Goal: Transaction & Acquisition: Purchase product/service

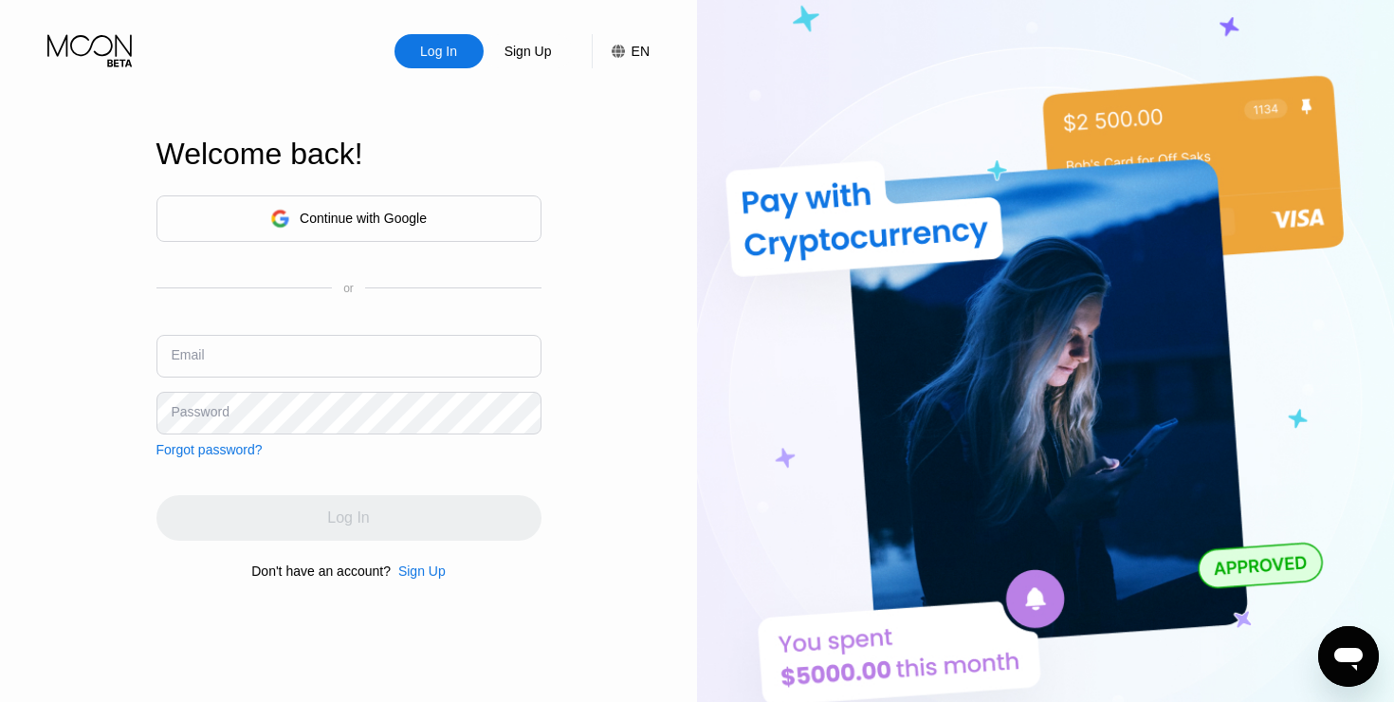
click at [411, 346] on input "text" at bounding box center [348, 356] width 385 height 43
click at [359, 210] on div "Continue with Google" at bounding box center [363, 217] width 127 height 15
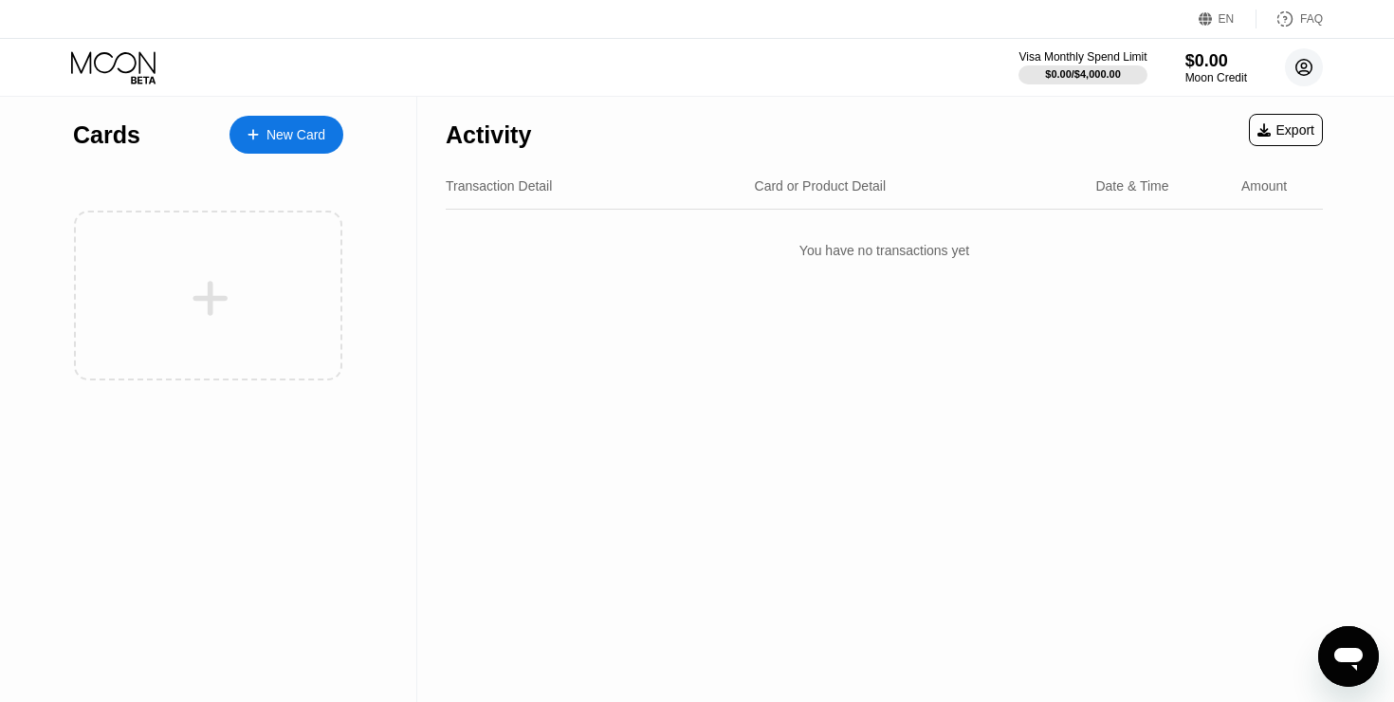
click at [1299, 64] on circle at bounding box center [1304, 67] width 38 height 38
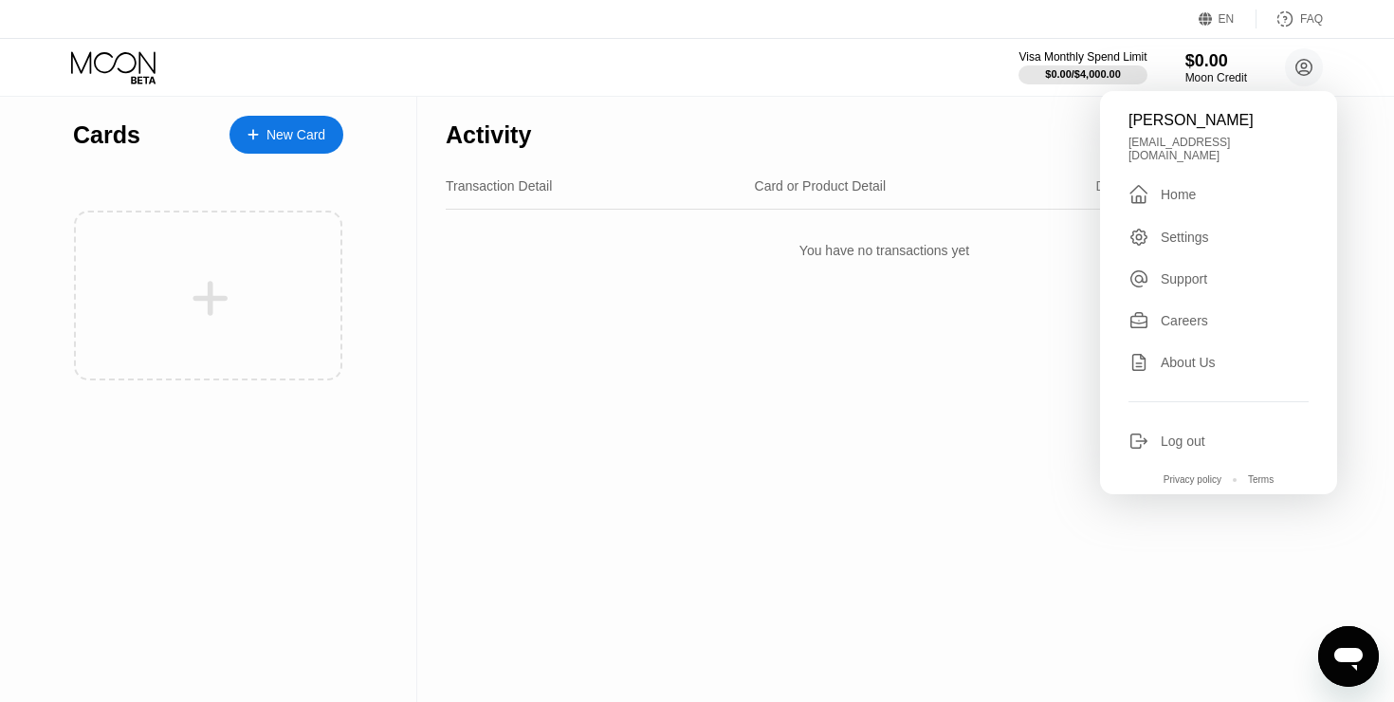
click at [1185, 434] on div "Log out" at bounding box center [1183, 440] width 45 height 15
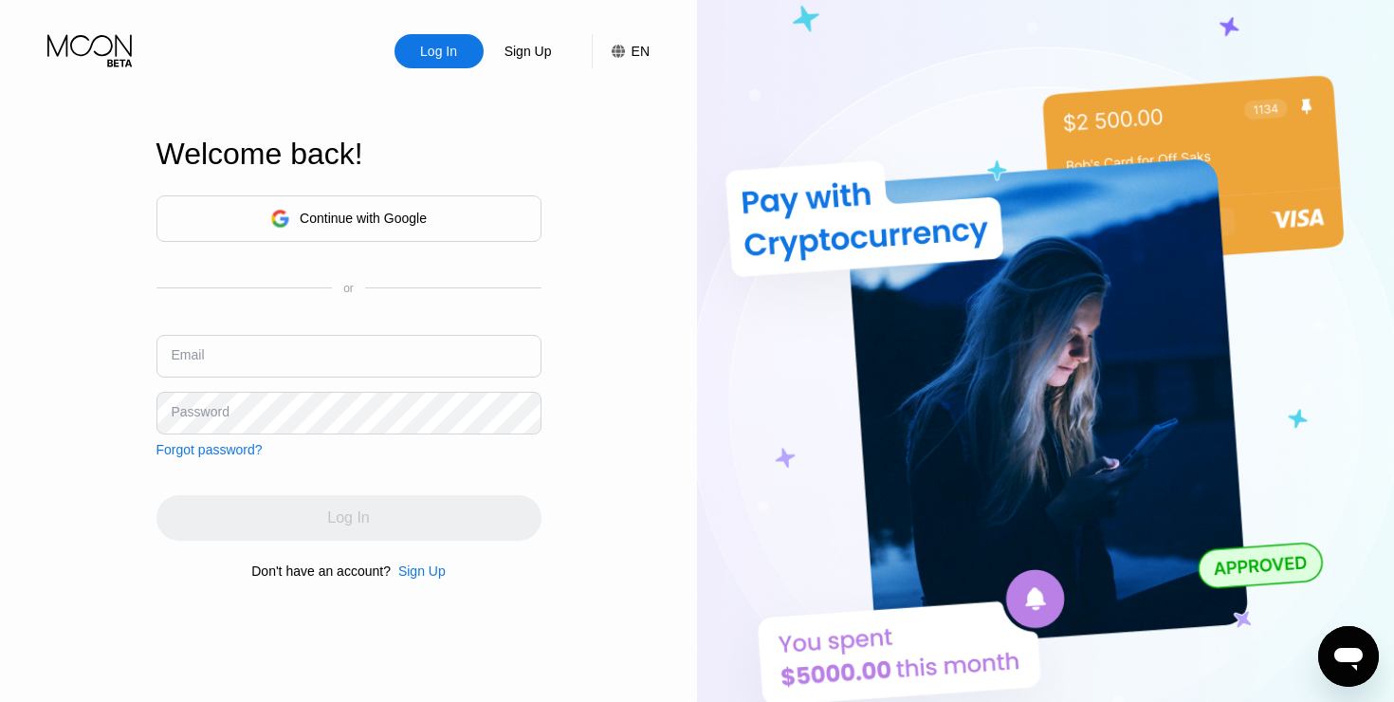
click at [433, 216] on div "Continue with Google" at bounding box center [348, 218] width 385 height 46
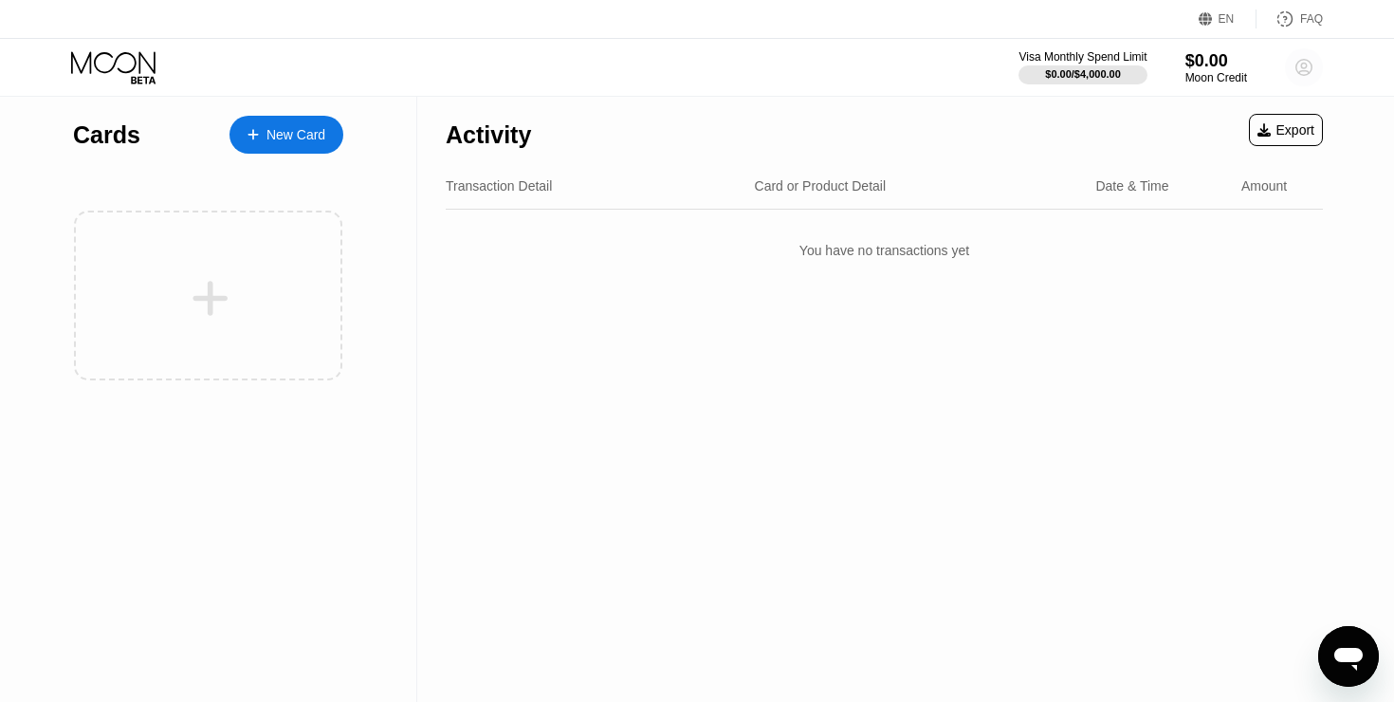
click at [1293, 63] on circle at bounding box center [1304, 67] width 38 height 38
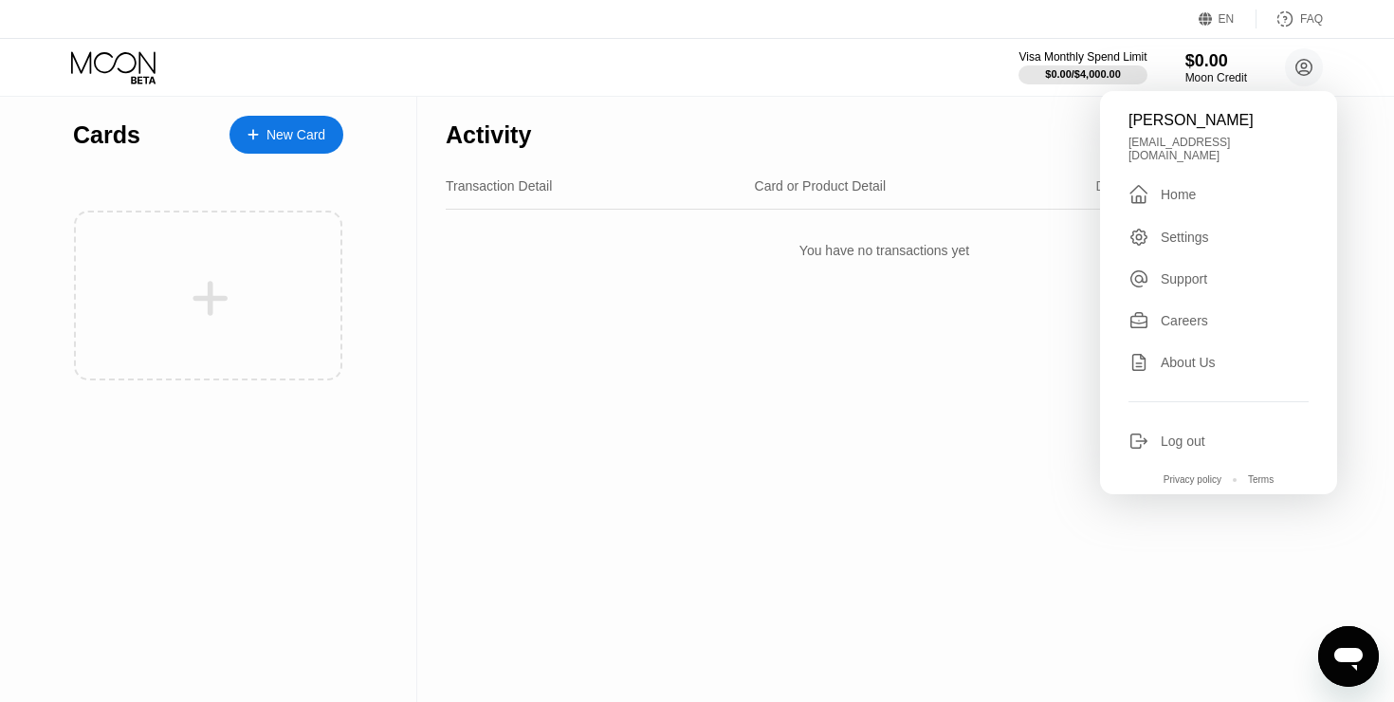
click at [1168, 444] on div "Log out" at bounding box center [1183, 440] width 45 height 15
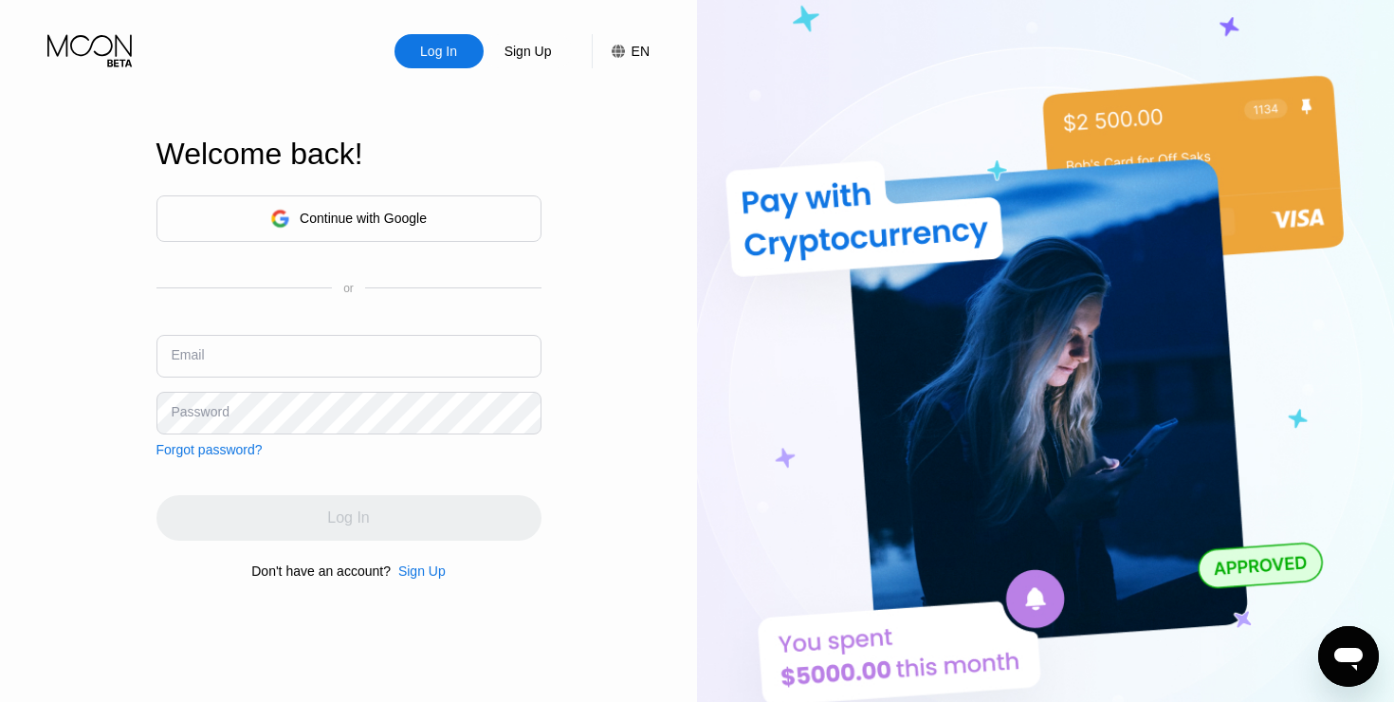
click at [450, 215] on div "Continue with Google" at bounding box center [348, 218] width 385 height 46
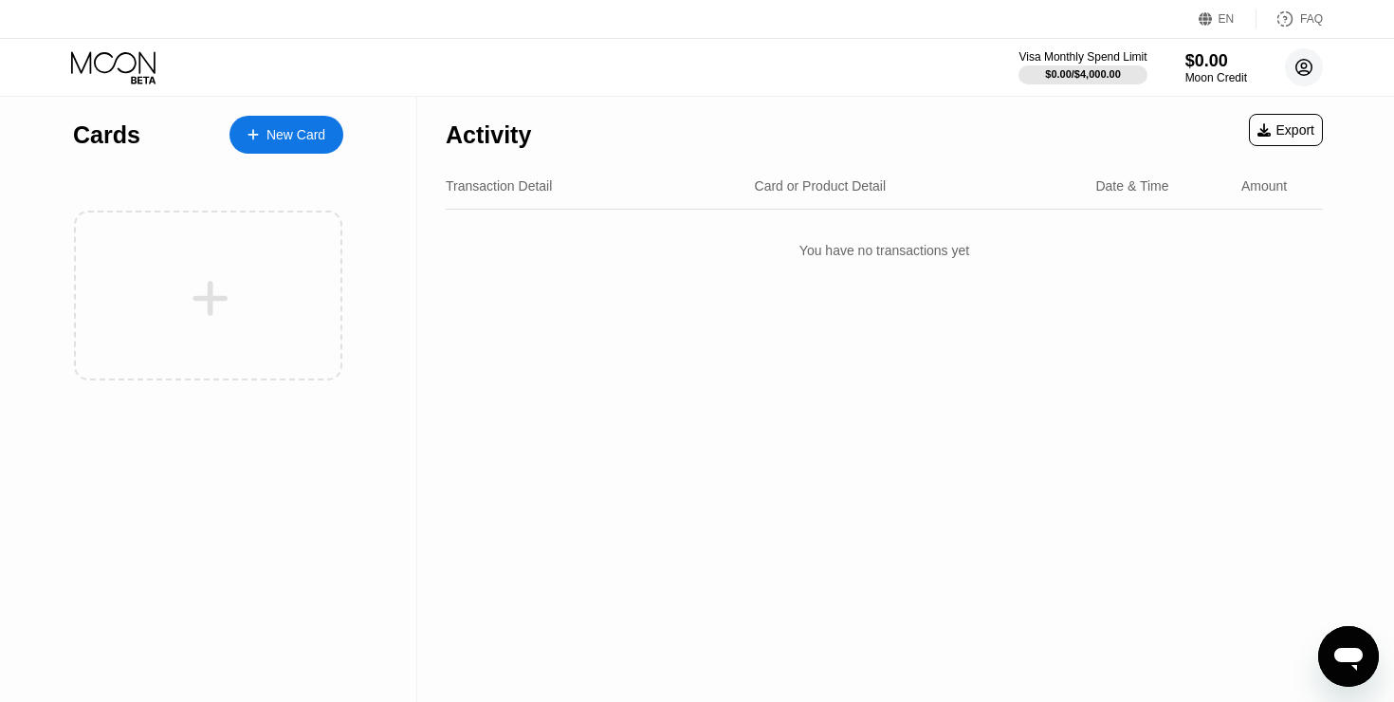
click at [1311, 65] on icon at bounding box center [1304, 68] width 16 height 16
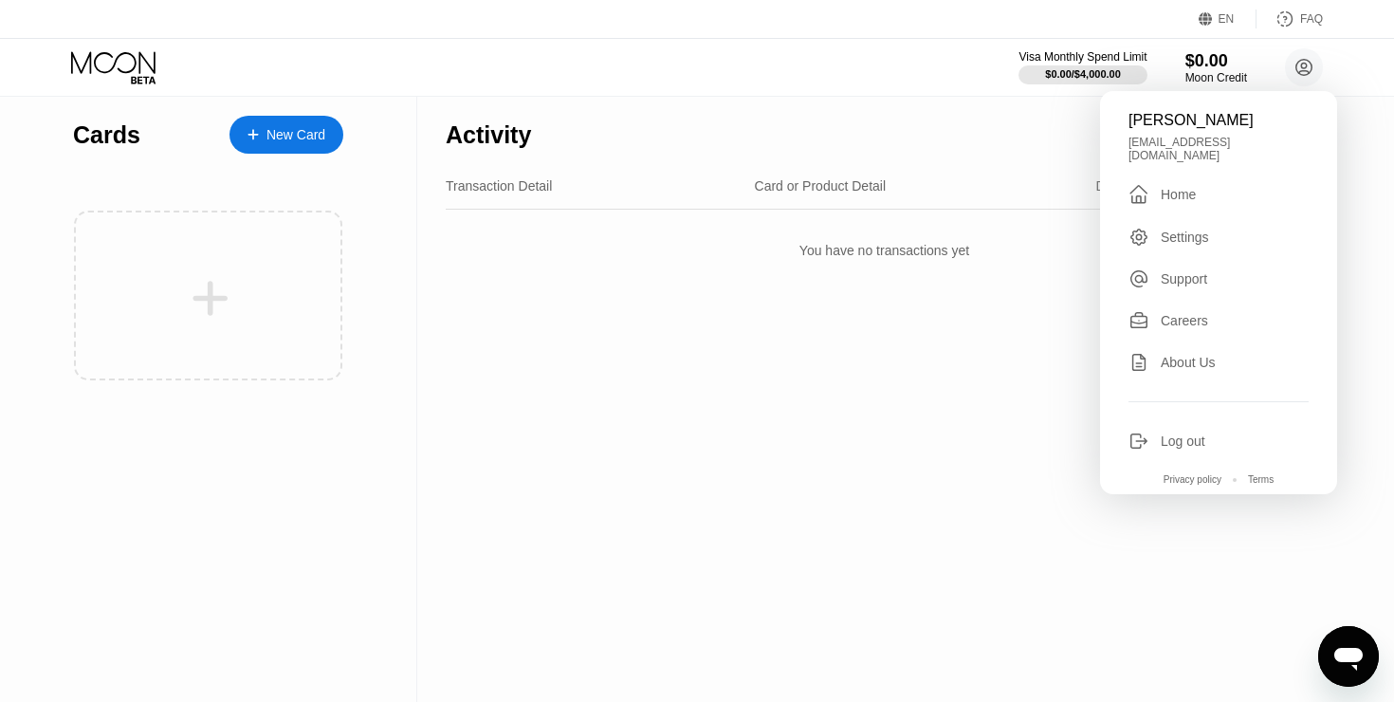
click at [1179, 447] on div "Log out" at bounding box center [1183, 440] width 45 height 15
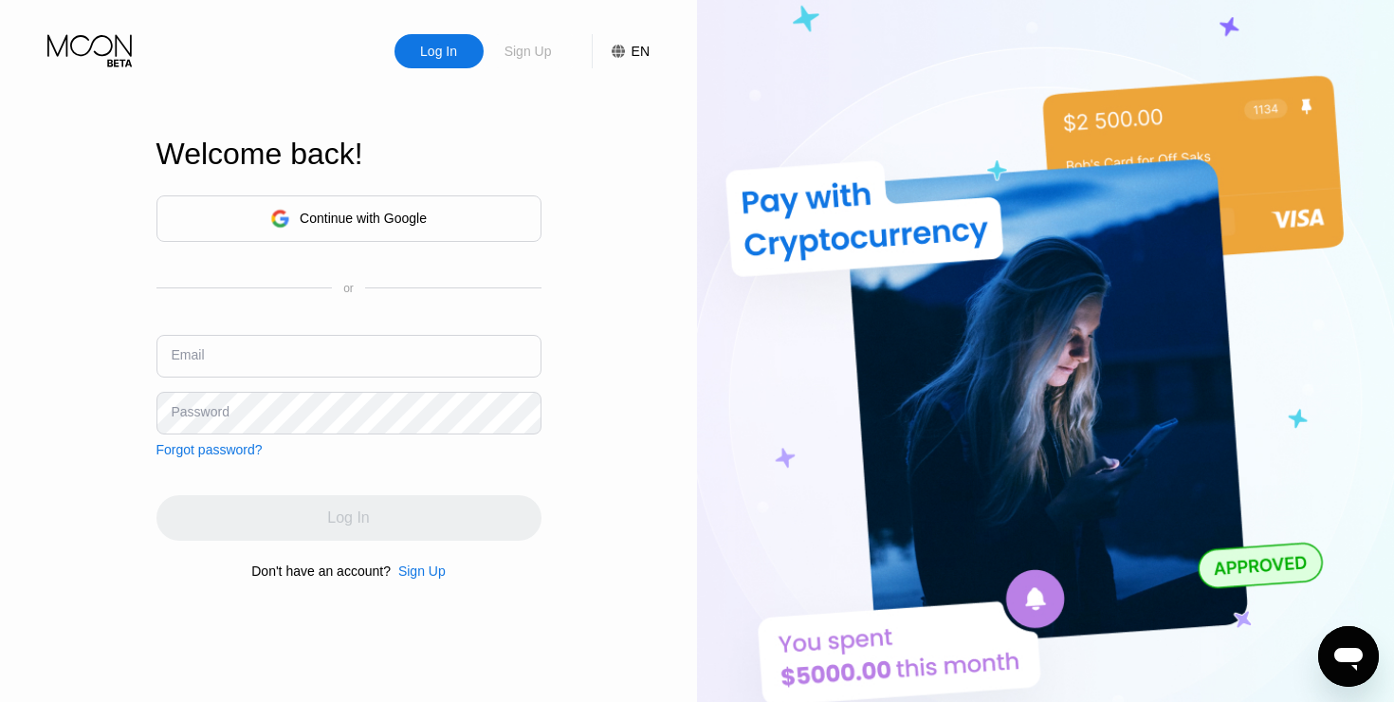
click at [520, 58] on div "Sign Up" at bounding box center [528, 51] width 51 height 19
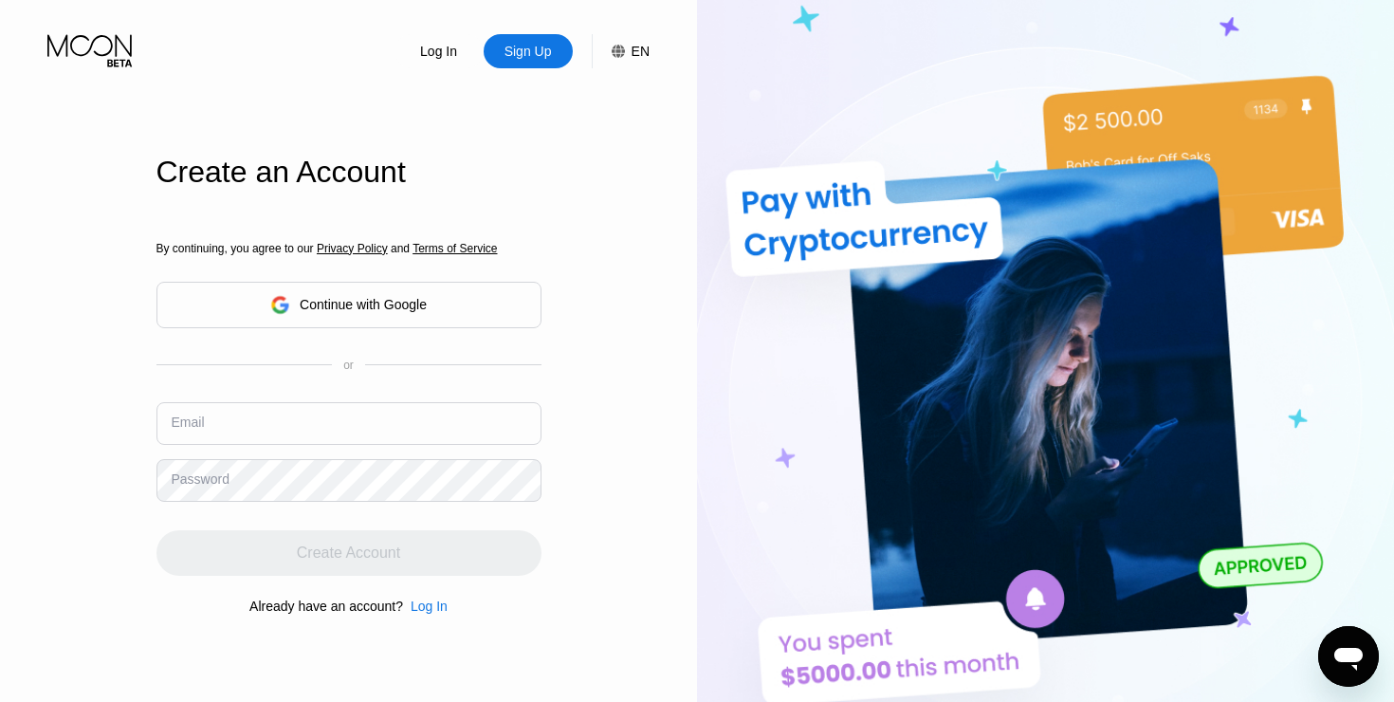
click at [291, 408] on div "Email" at bounding box center [348, 430] width 385 height 57
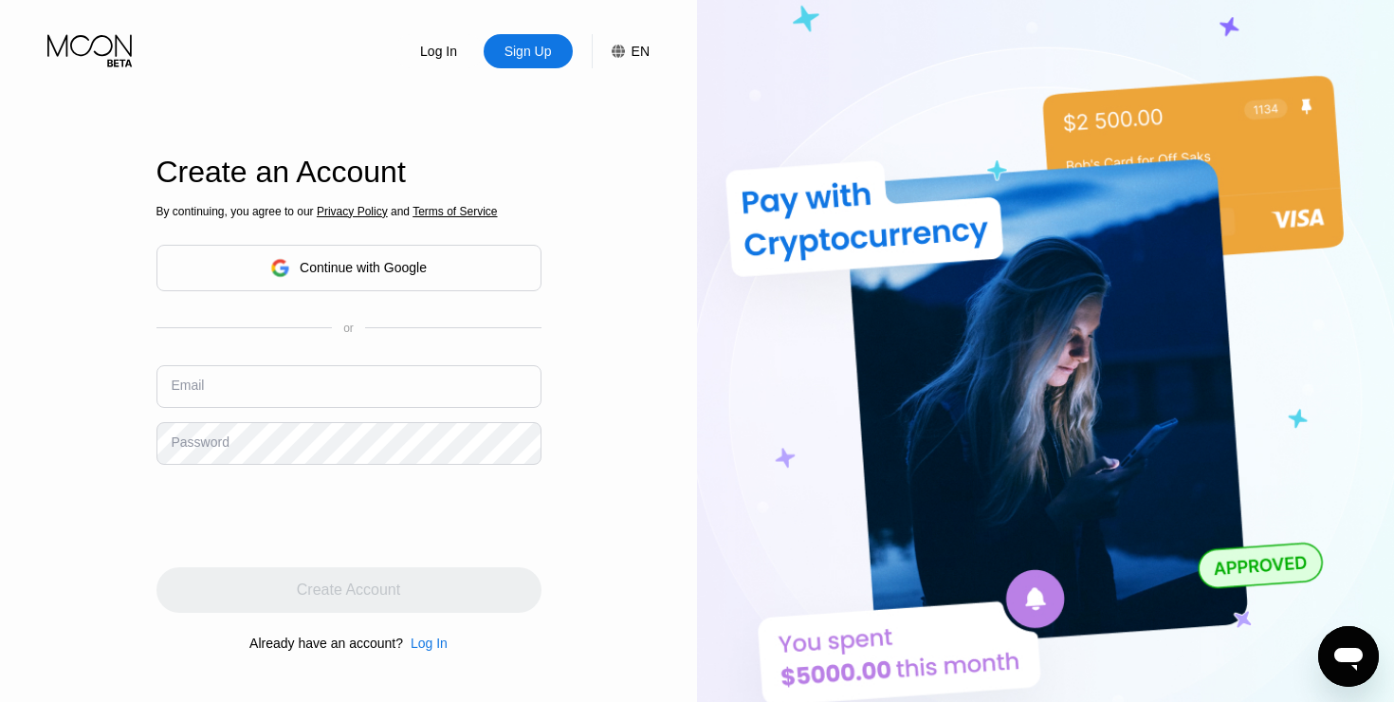
click at [295, 393] on input "text" at bounding box center [348, 386] width 385 height 43
click at [295, 390] on input "text" at bounding box center [348, 386] width 385 height 43
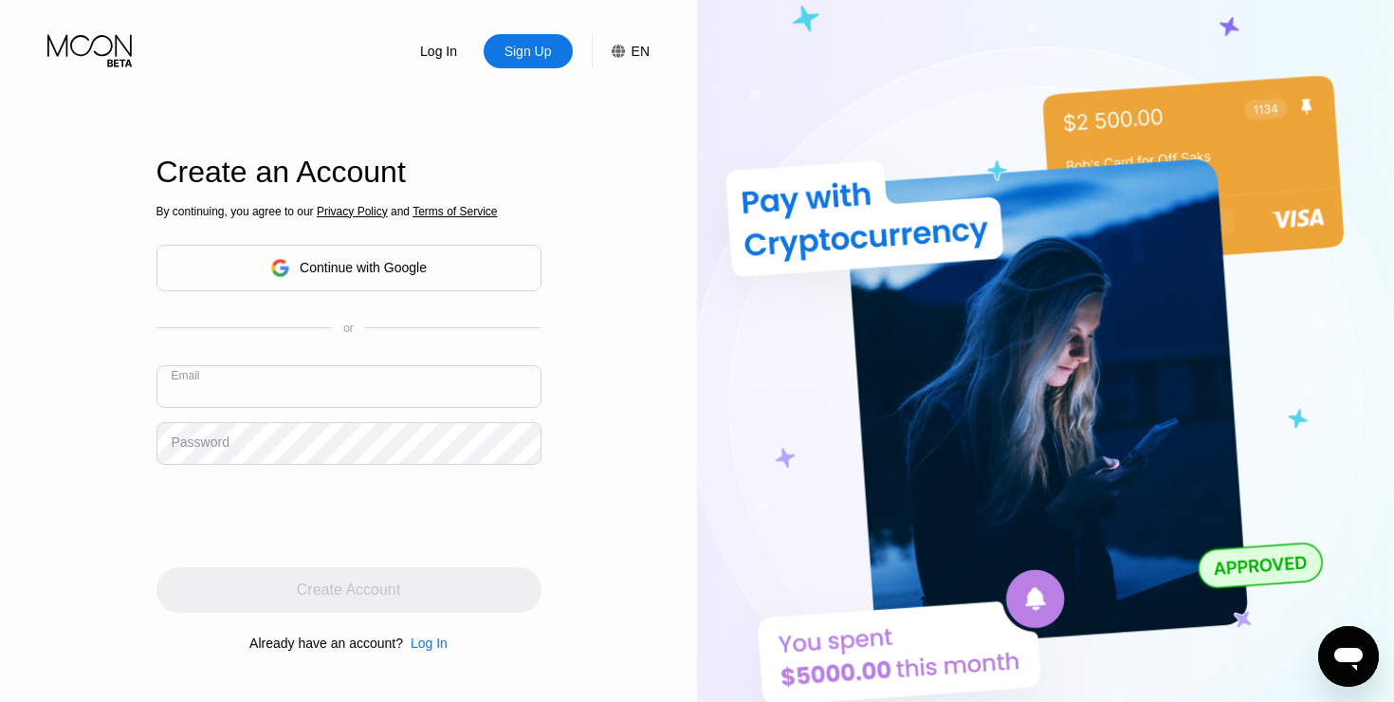
click at [383, 258] on div "Continue with Google" at bounding box center [348, 267] width 156 height 29
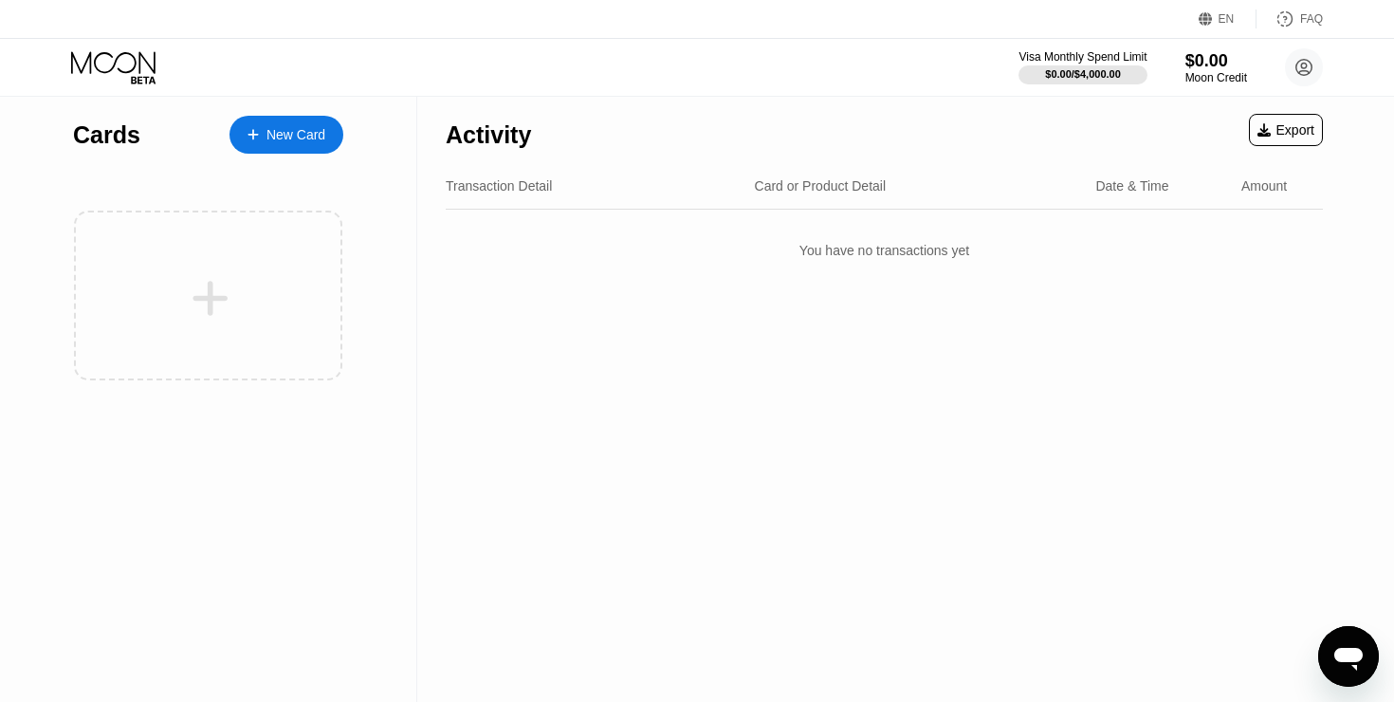
click at [313, 153] on div "New Card" at bounding box center [286, 135] width 114 height 38
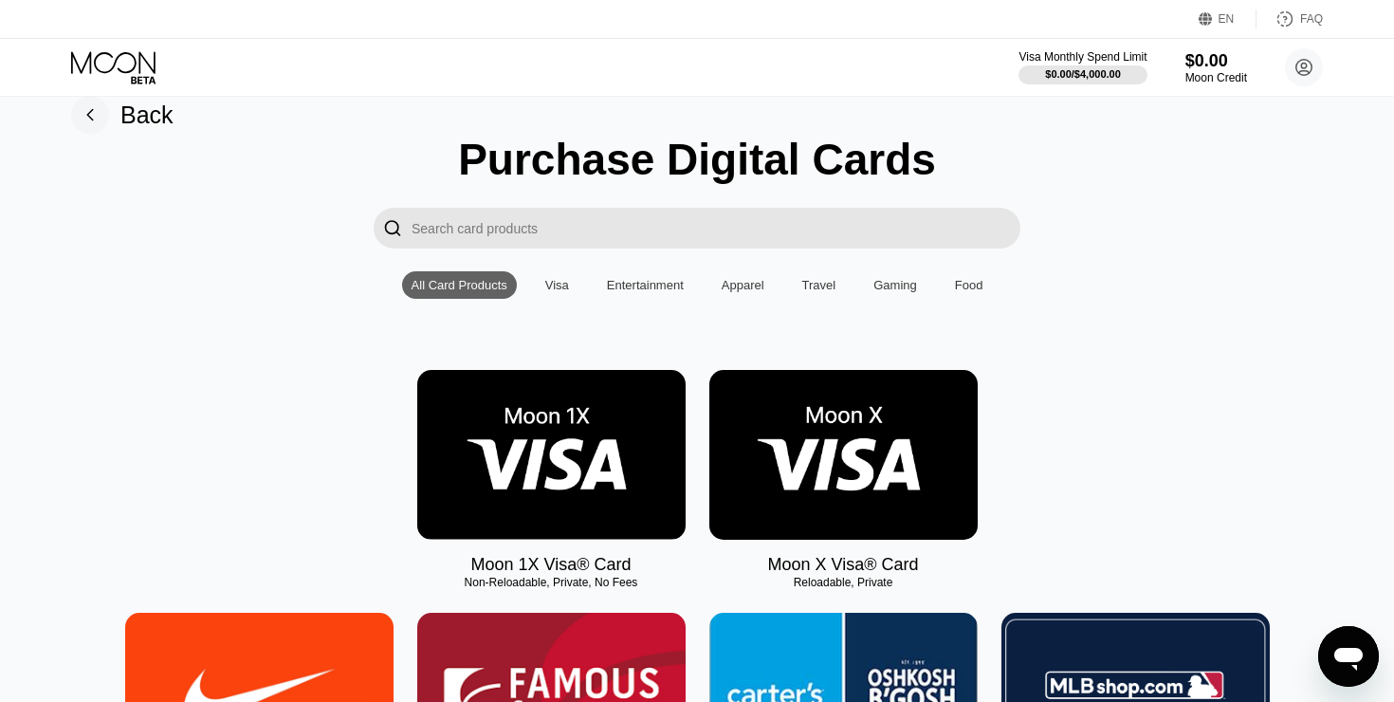
scroll to position [32, 0]
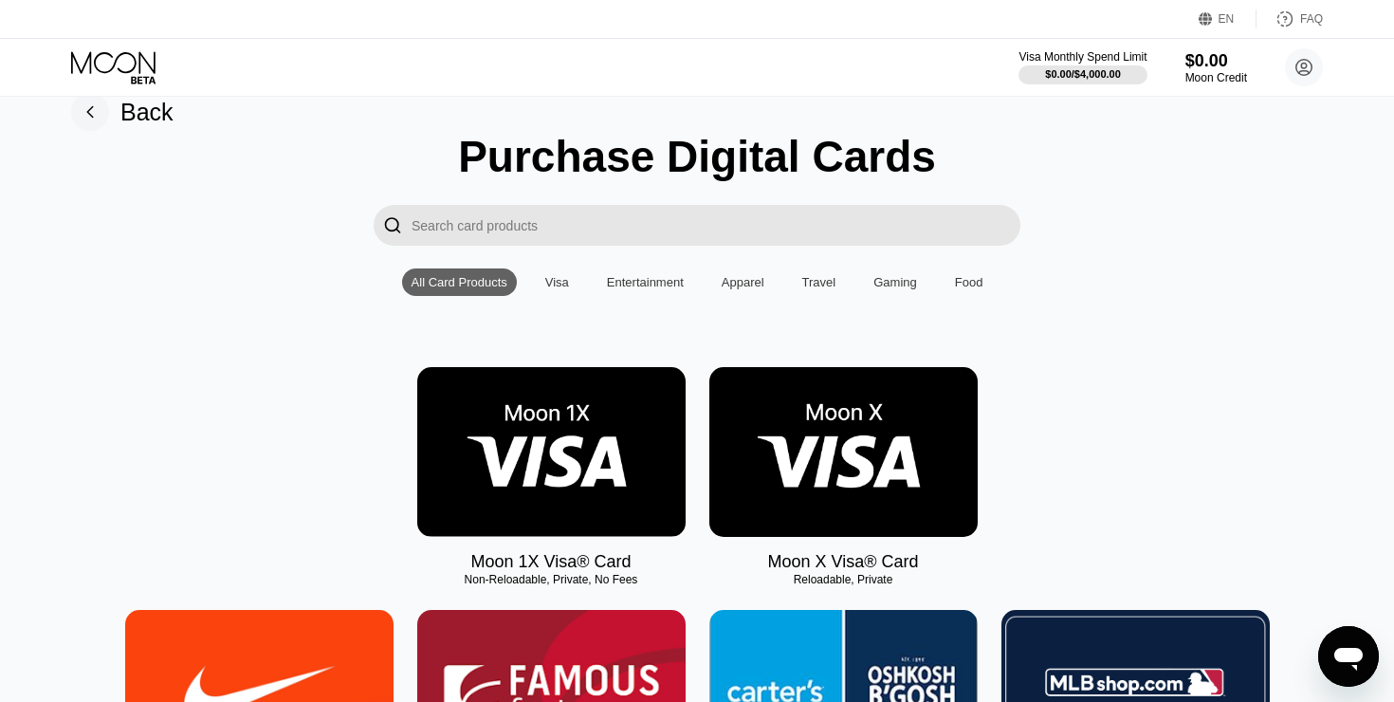
click at [833, 442] on img at bounding box center [843, 452] width 268 height 170
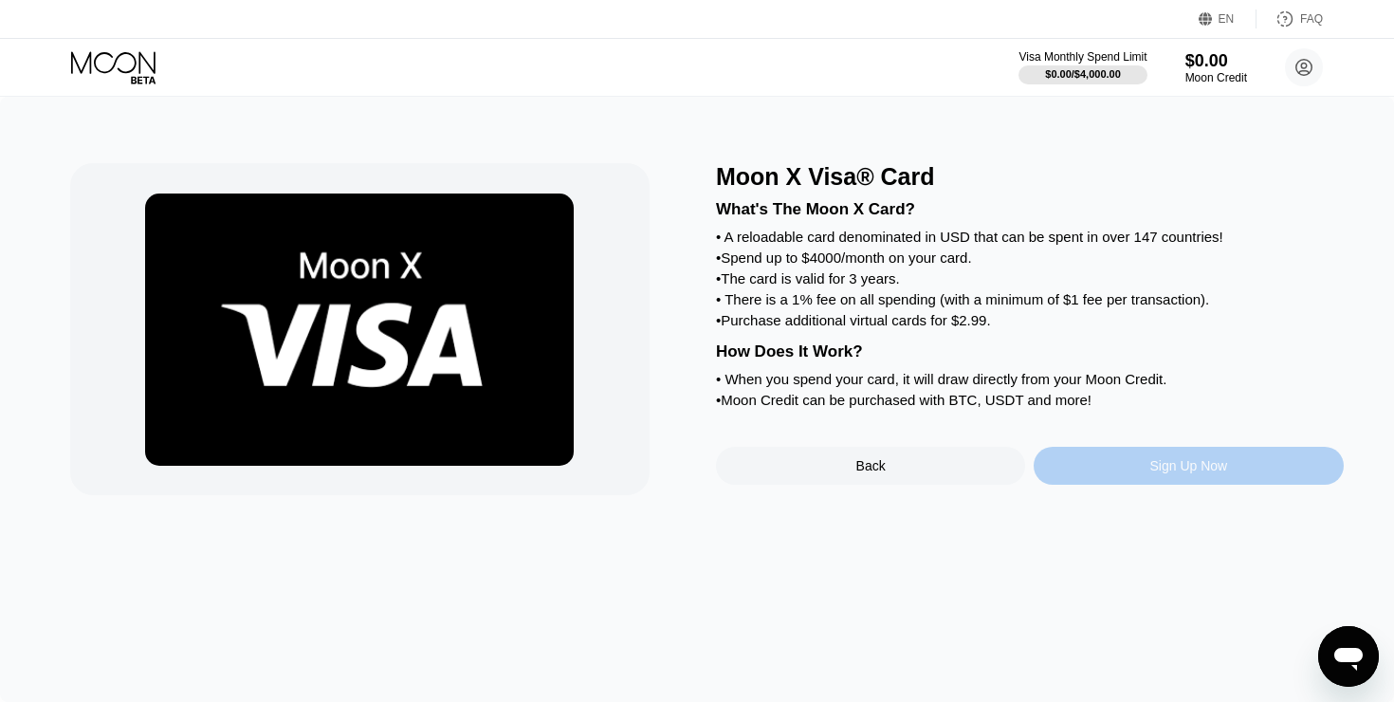
click at [1134, 457] on div "Sign Up Now" at bounding box center [1187, 466] width 309 height 38
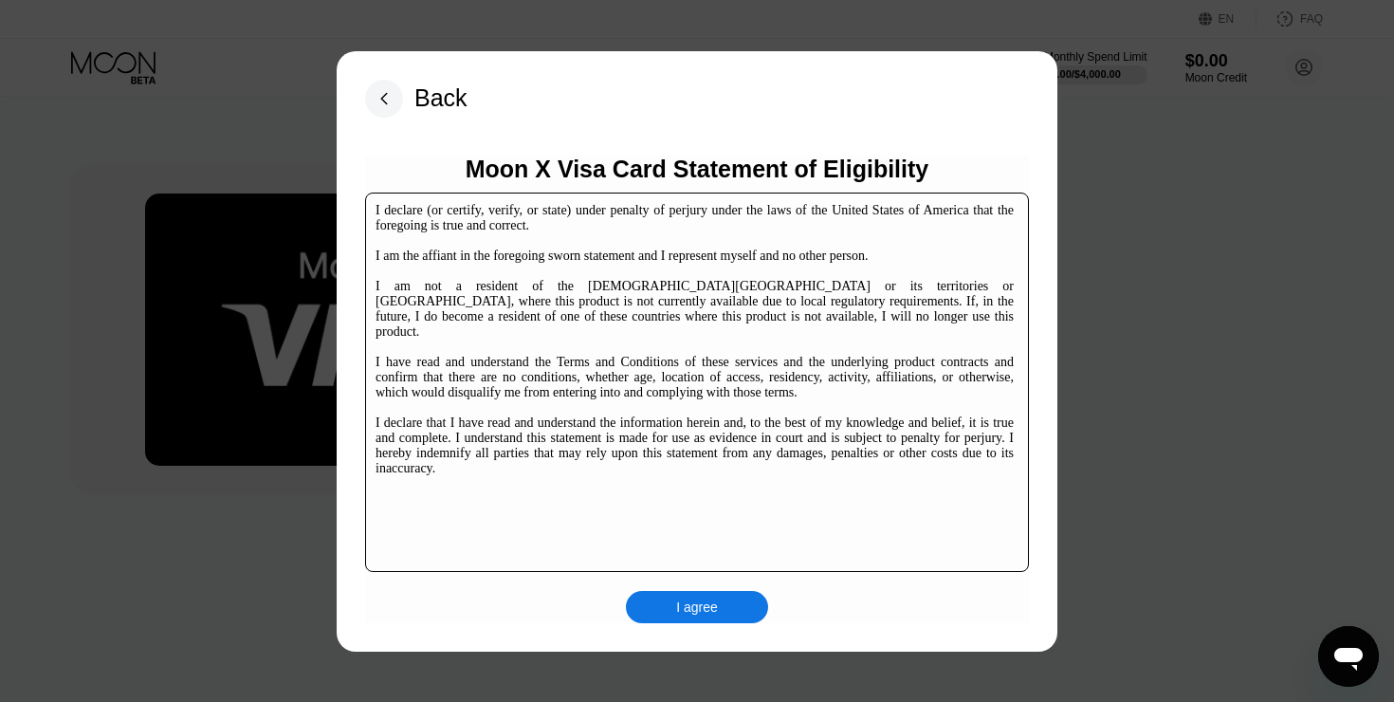
scroll to position [280, 0]
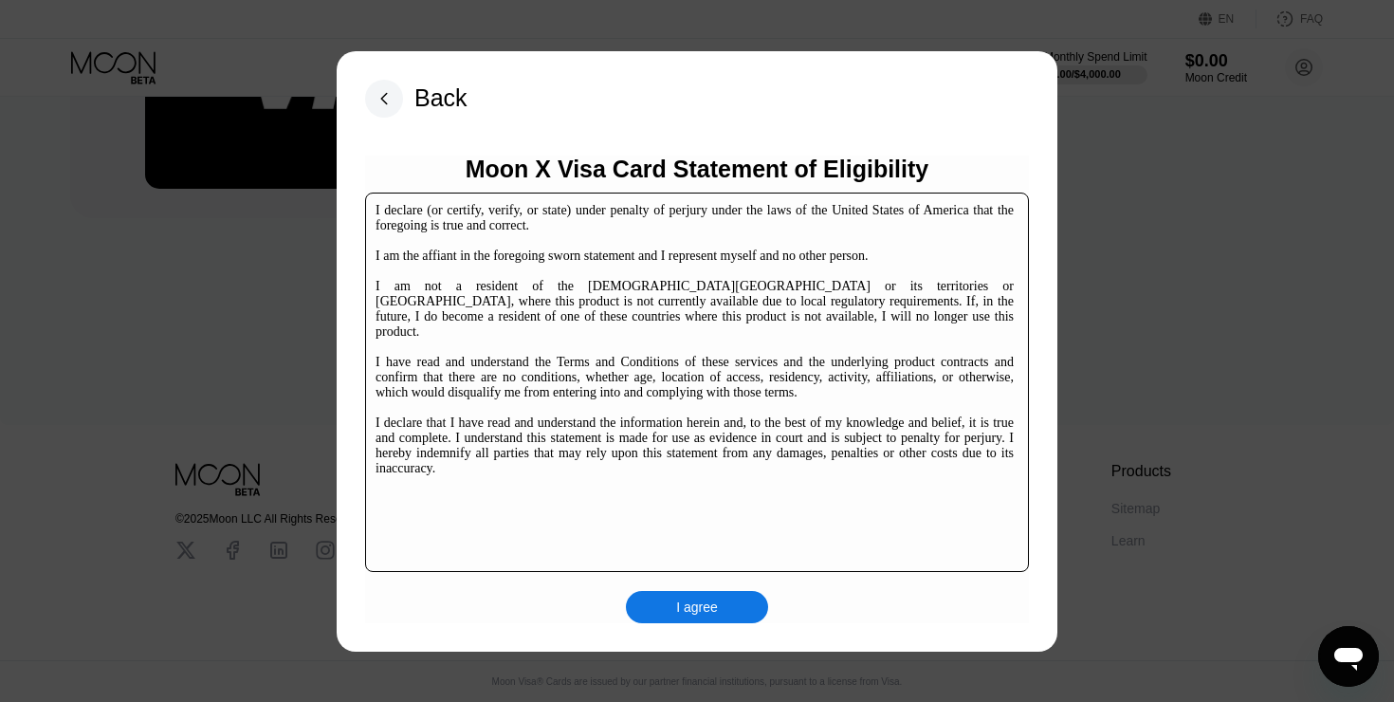
click at [712, 601] on div "I agree" at bounding box center [697, 606] width 42 height 17
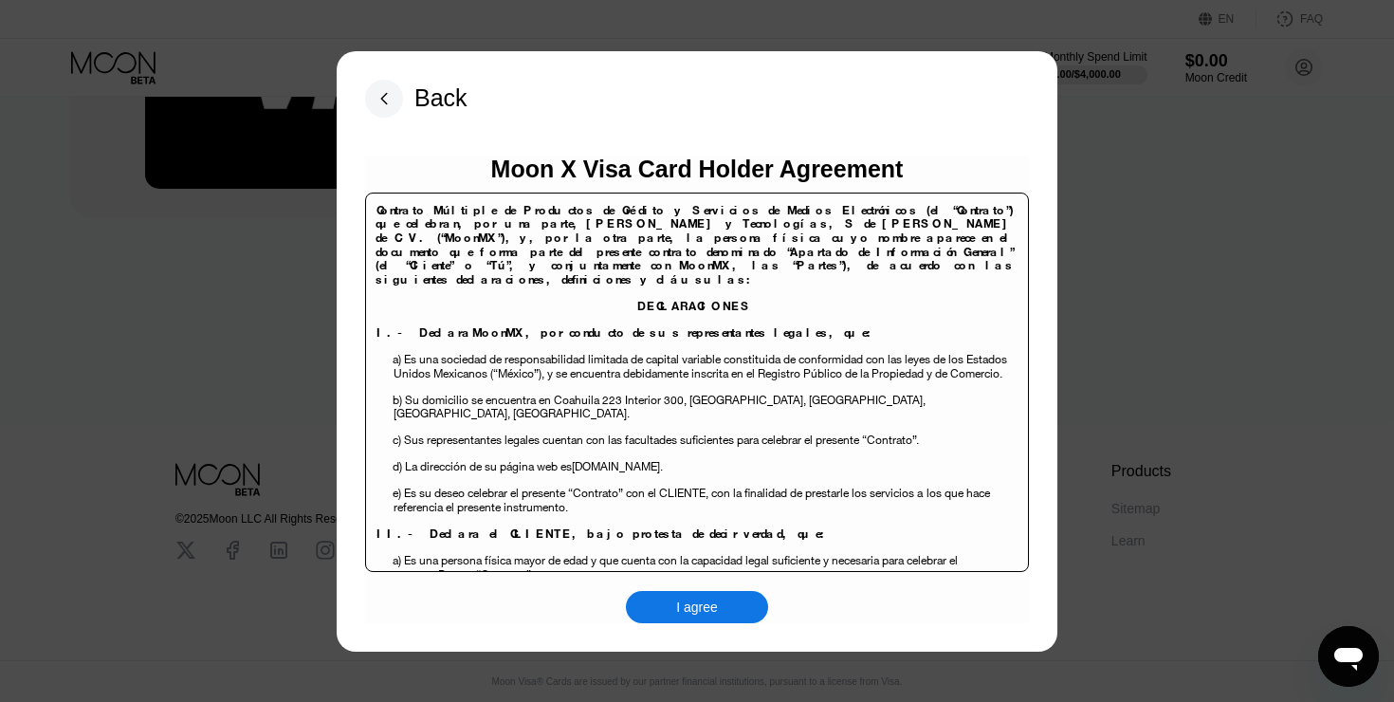
click at [713, 593] on div "I agree" at bounding box center [697, 607] width 142 height 32
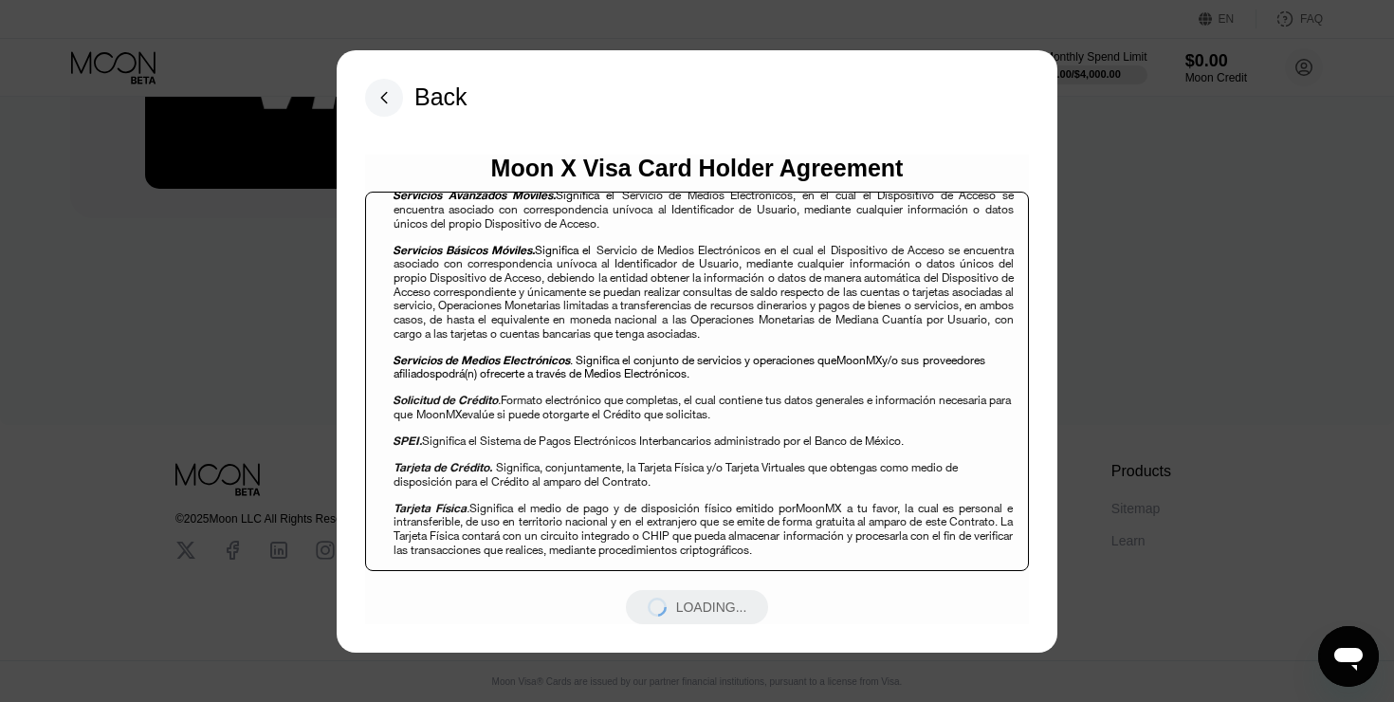
scroll to position [2387, 0]
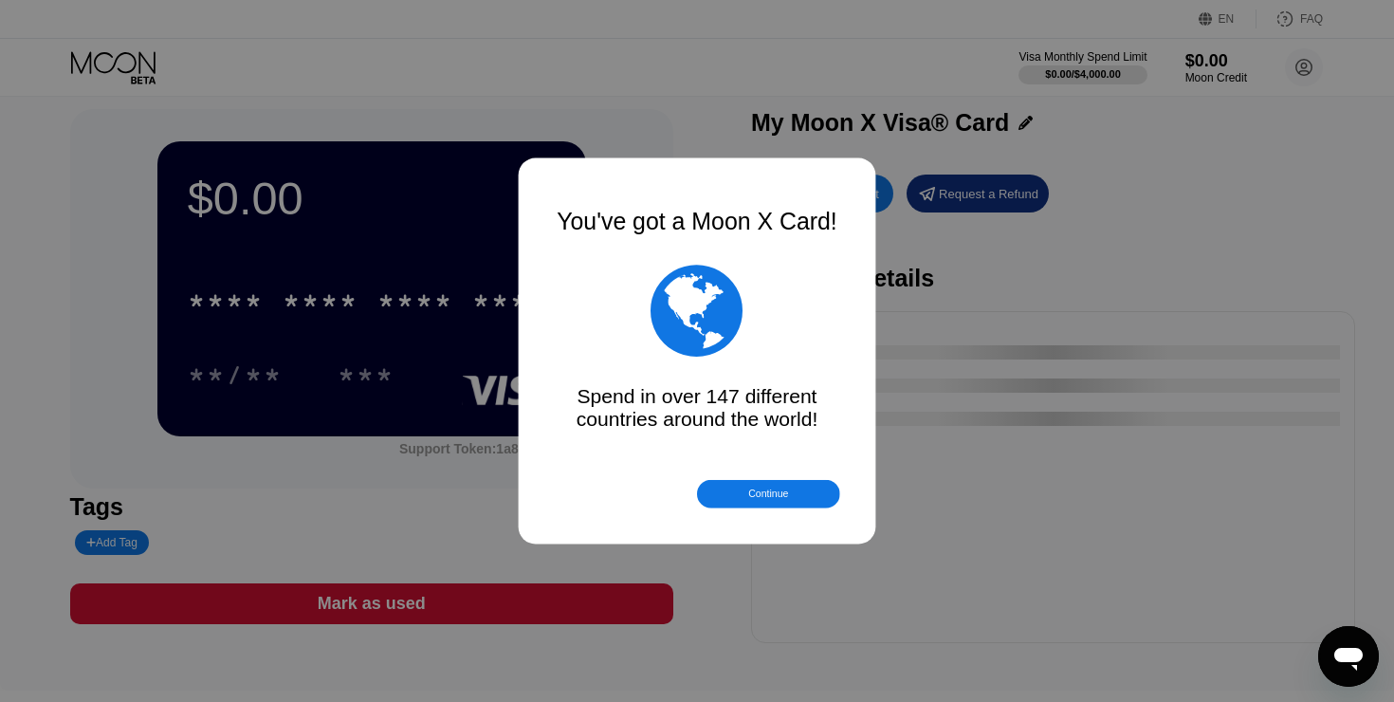
scroll to position [19, 0]
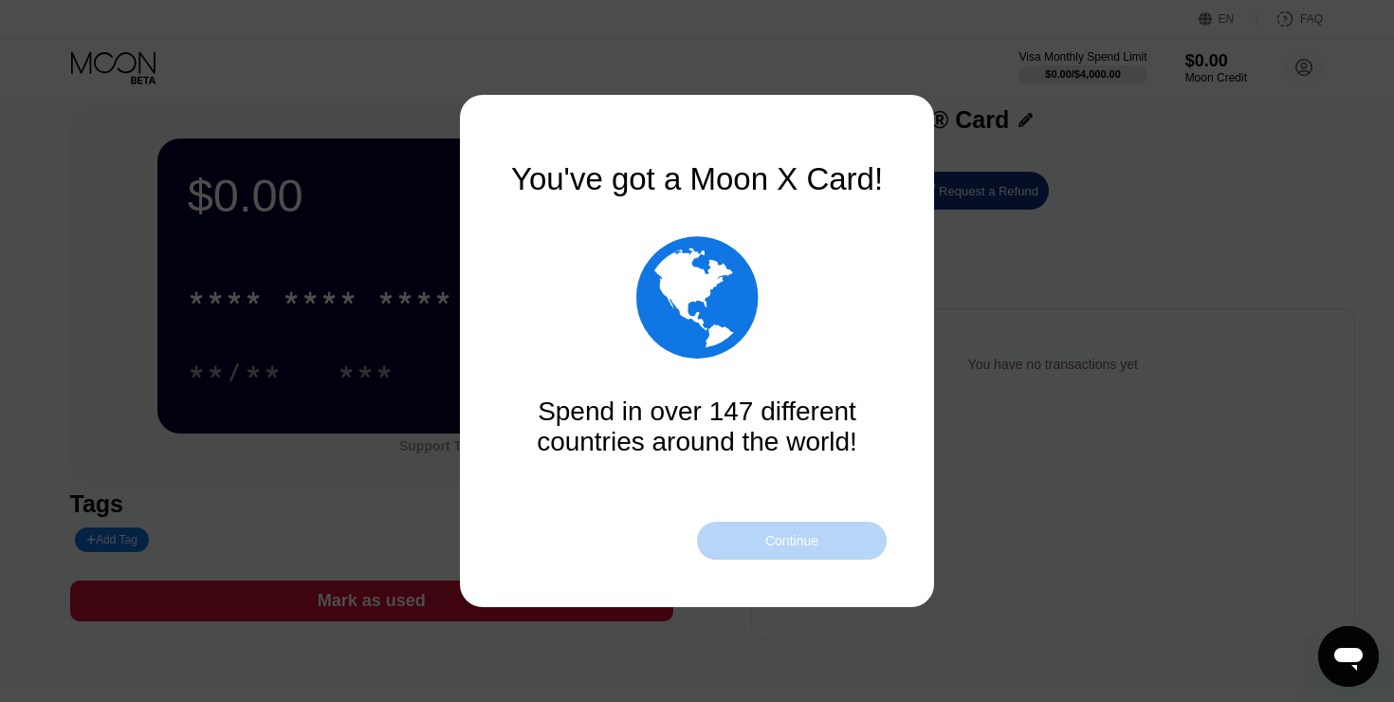
click at [727, 554] on div "Continue" at bounding box center [792, 540] width 190 height 38
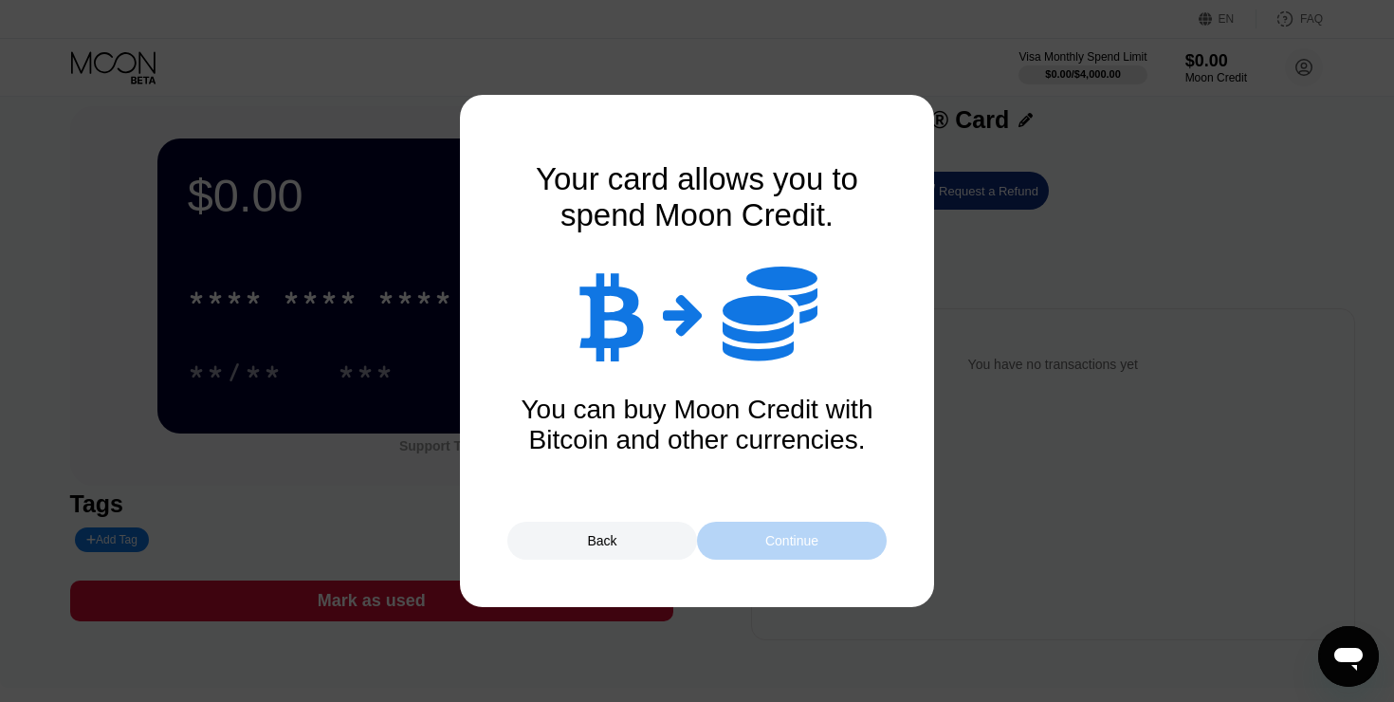
click at [727, 554] on div "Continue" at bounding box center [792, 540] width 190 height 38
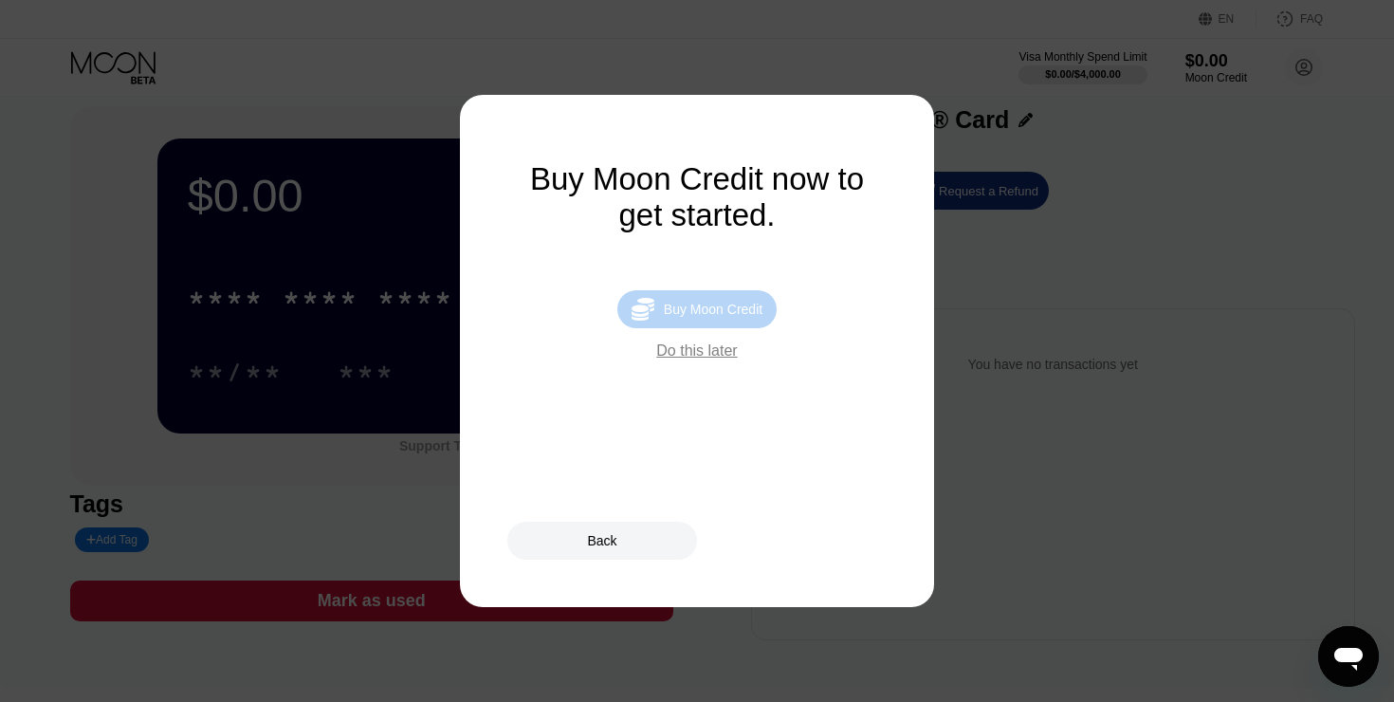
click at [695, 304] on div "Buy Moon Credit" at bounding box center [713, 309] width 99 height 15
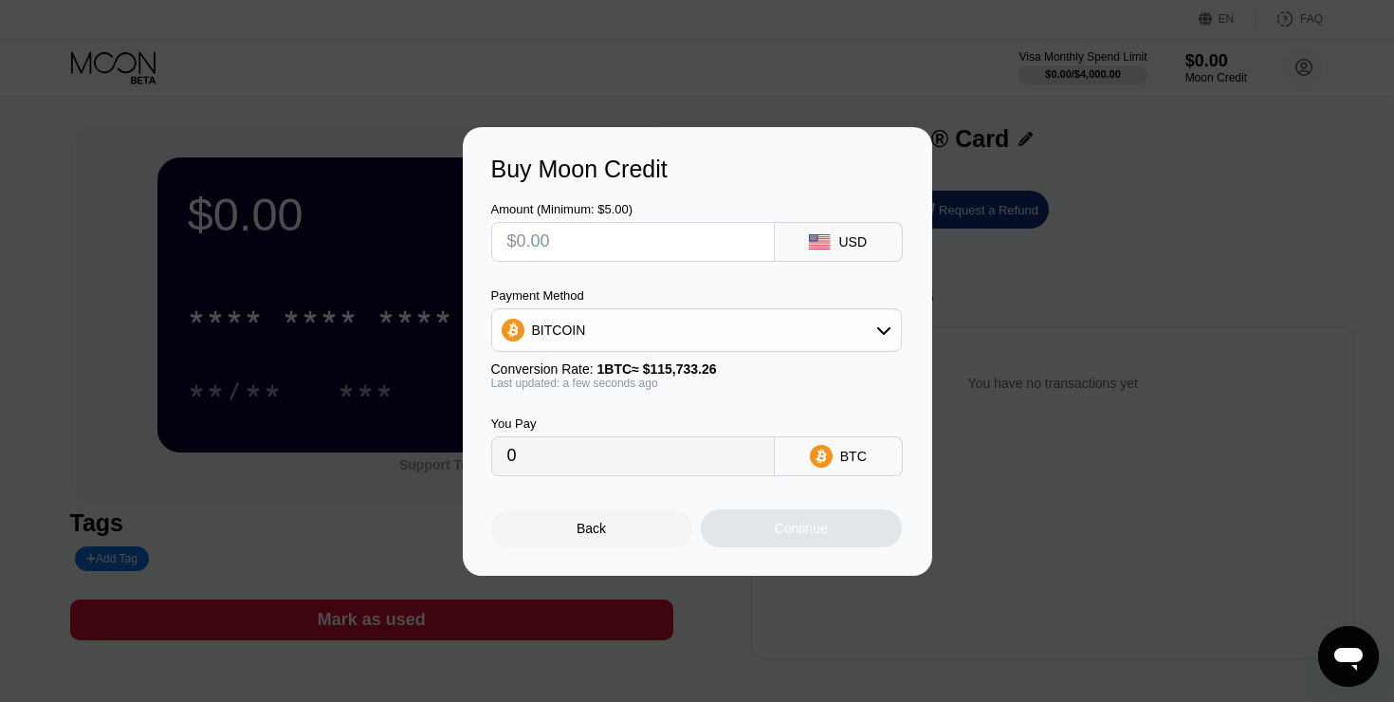
click at [653, 247] on input "text" at bounding box center [632, 242] width 251 height 38
type input "$4"
type input "0.00003457"
type input "0"
type input "$3"
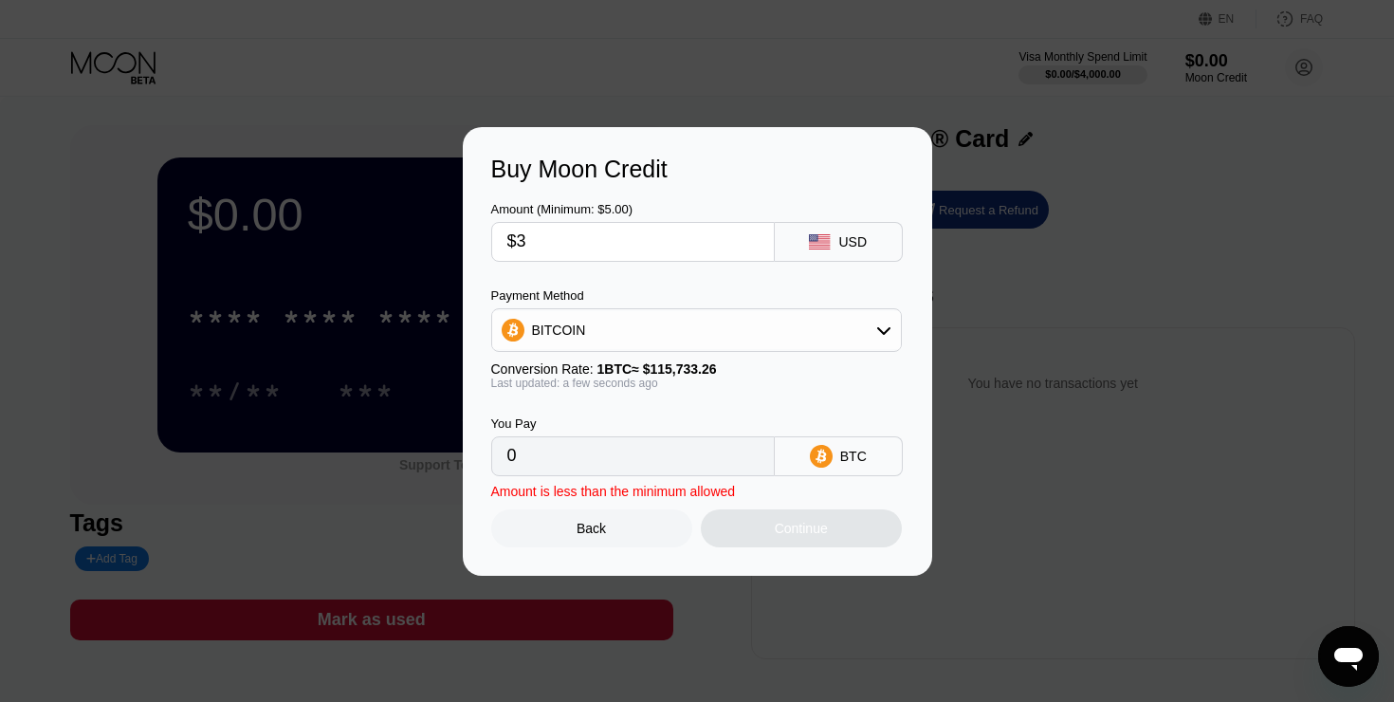
type input "0.00002593"
type input "$30"
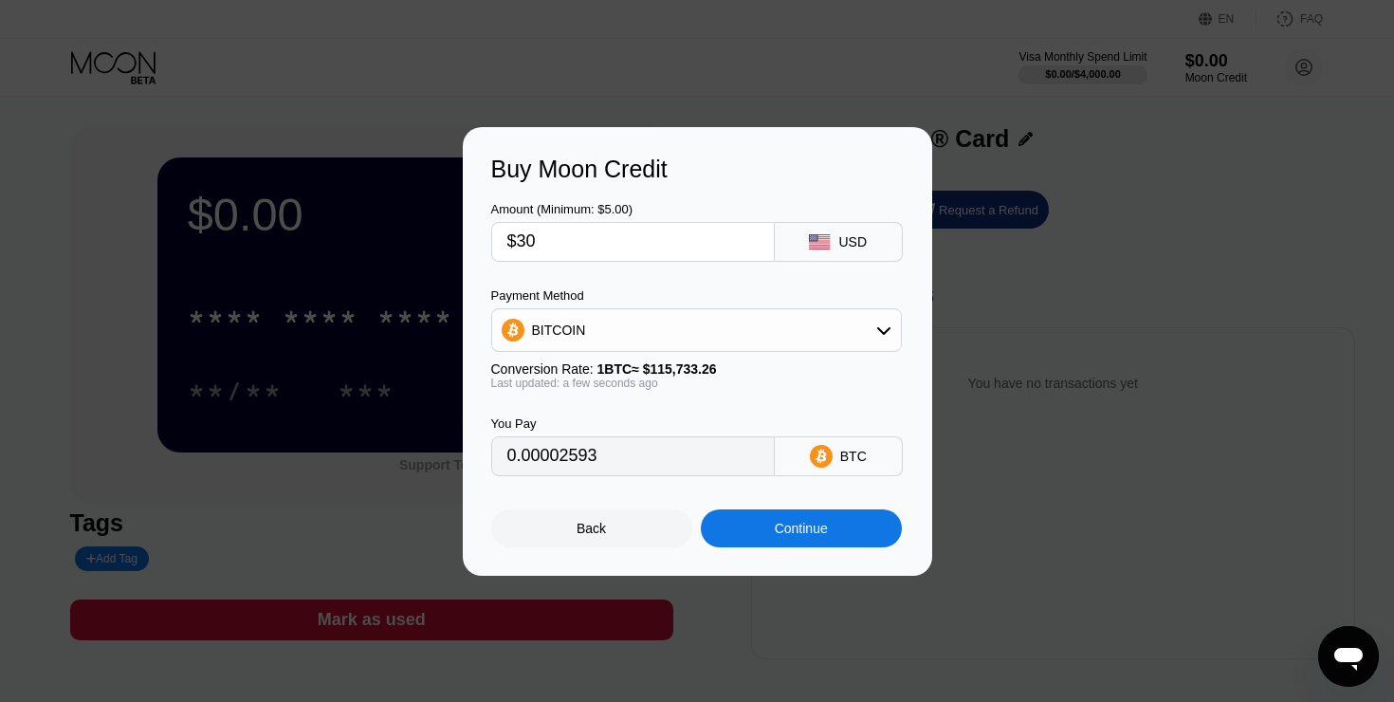
type input "0.00025922"
type input "$300"
type input "0.00259217"
type input "$300"
click at [763, 538] on div "Continue" at bounding box center [801, 528] width 201 height 38
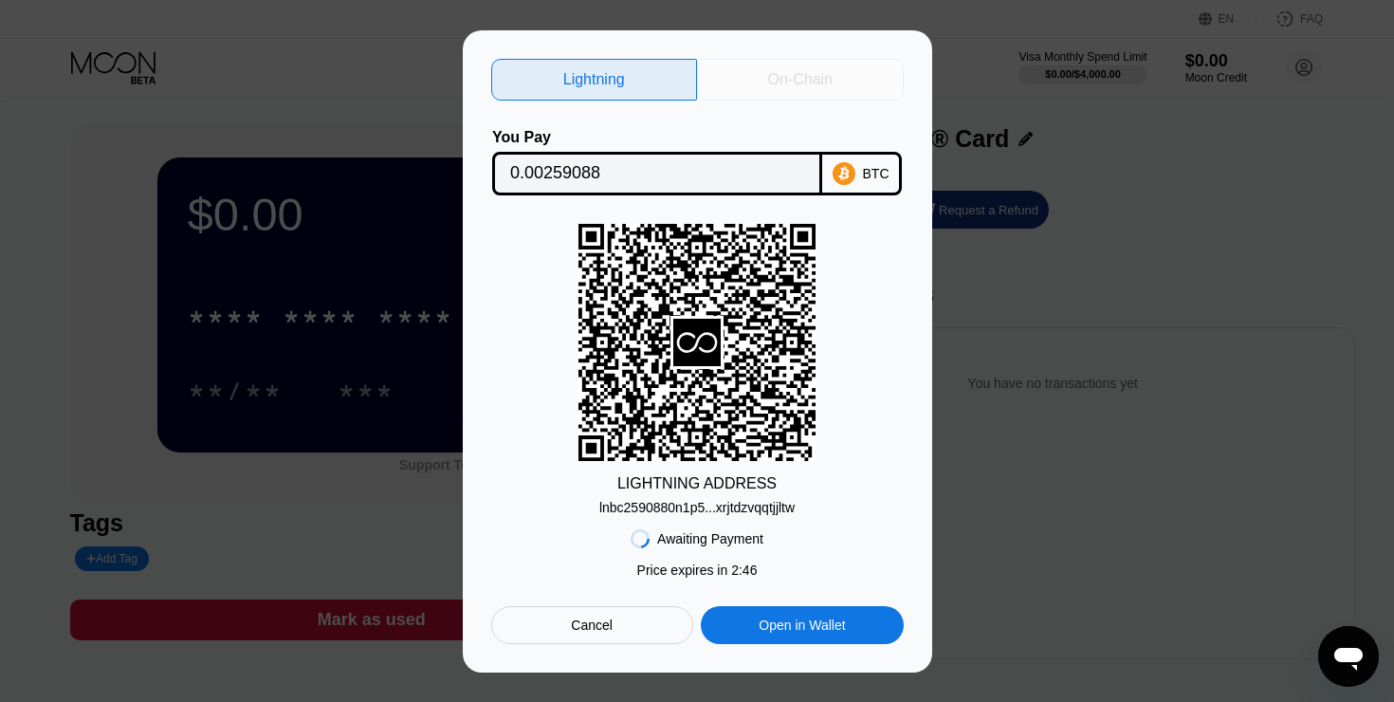
click at [817, 91] on div "On-Chain" at bounding box center [800, 80] width 207 height 42
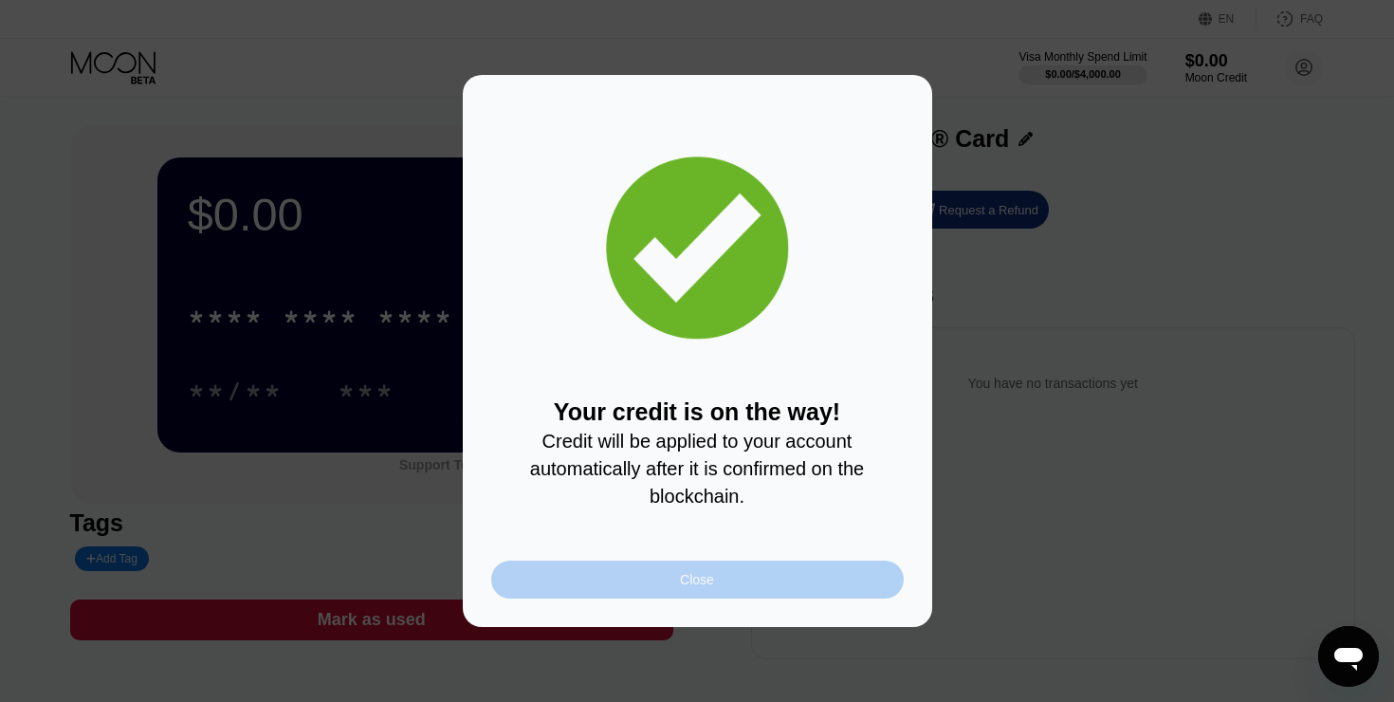
click at [663, 588] on div "Close" at bounding box center [697, 579] width 412 height 38
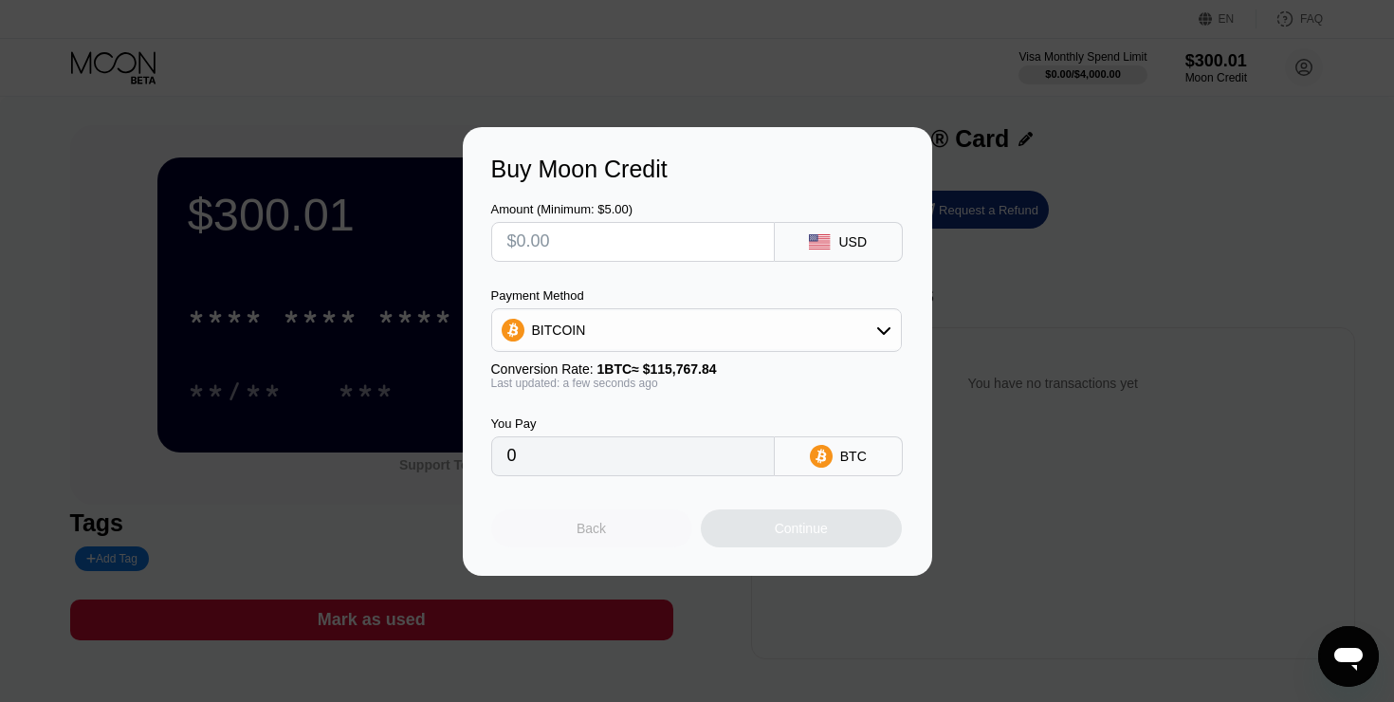
click at [615, 513] on div "Back" at bounding box center [591, 528] width 201 height 38
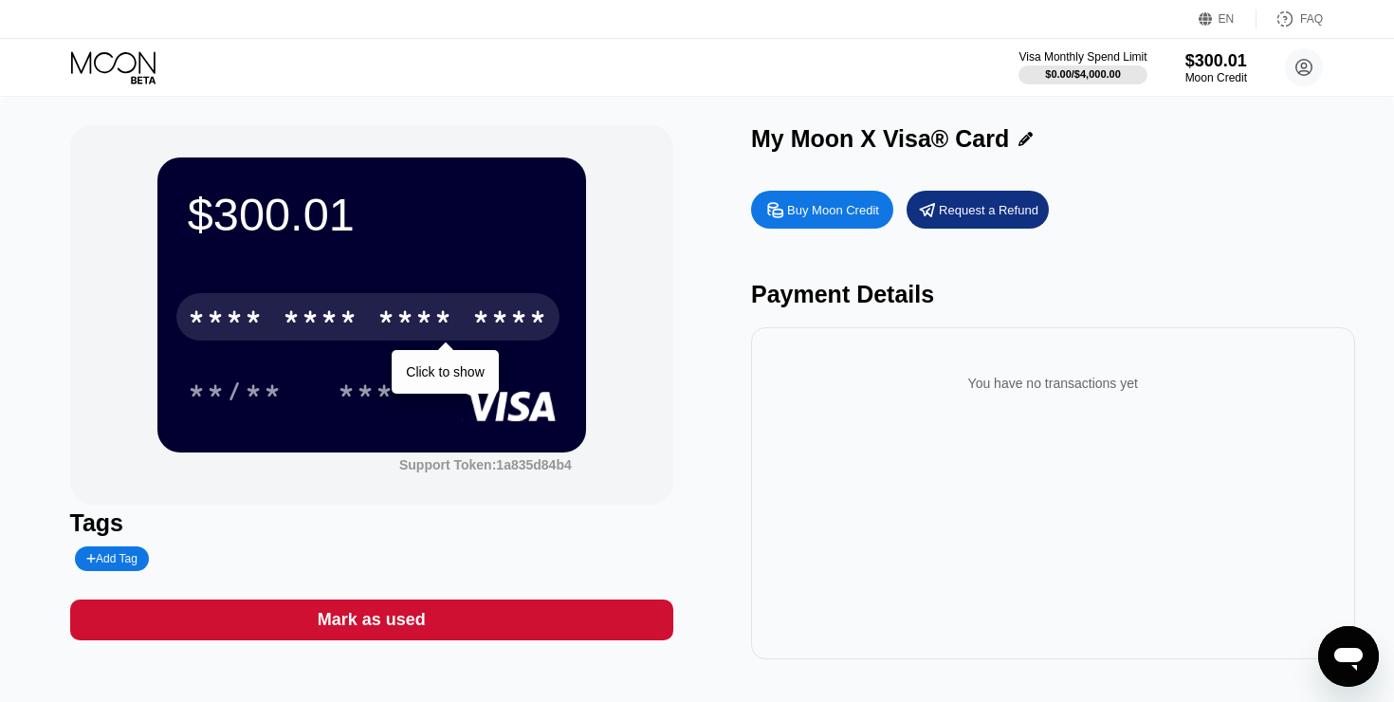
click at [393, 313] on div "* * * *" at bounding box center [415, 319] width 76 height 30
click at [432, 326] on div "* * * *" at bounding box center [415, 319] width 76 height 30
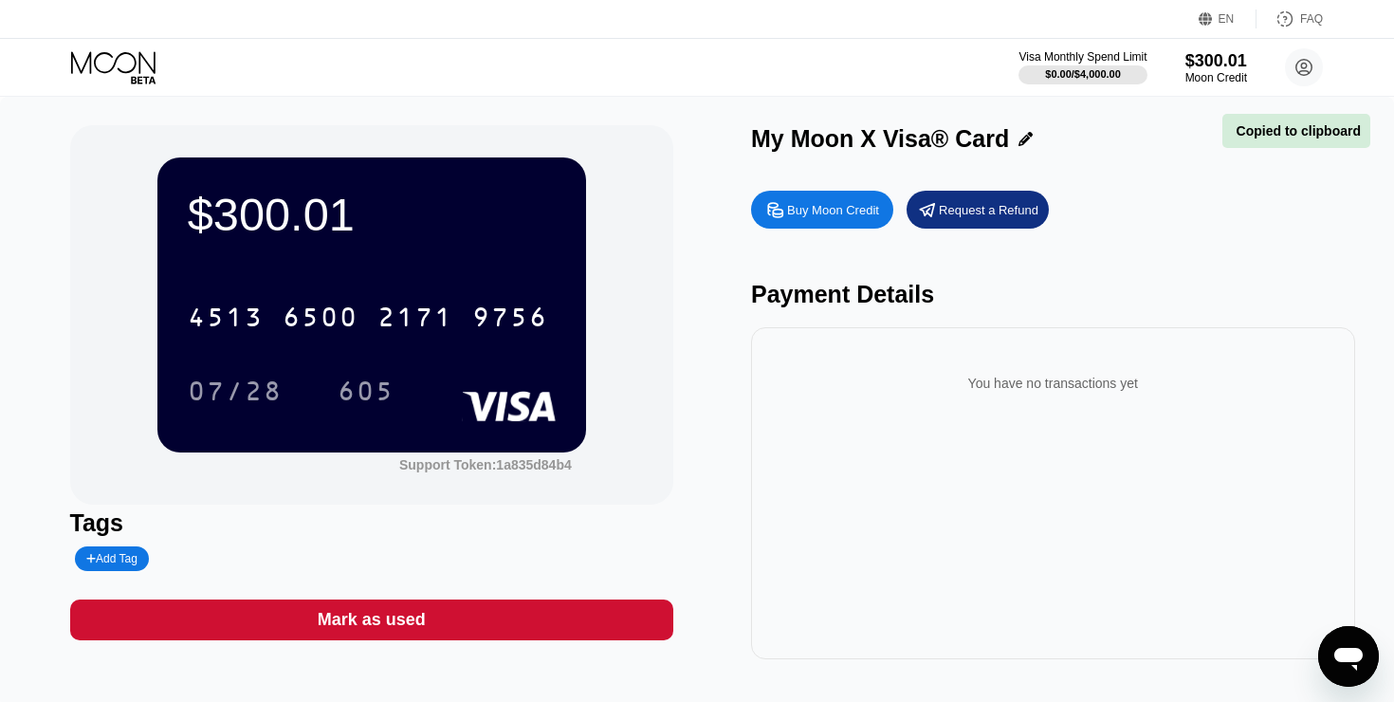
click at [442, 387] on div "07/28 605" at bounding box center [372, 390] width 368 height 47
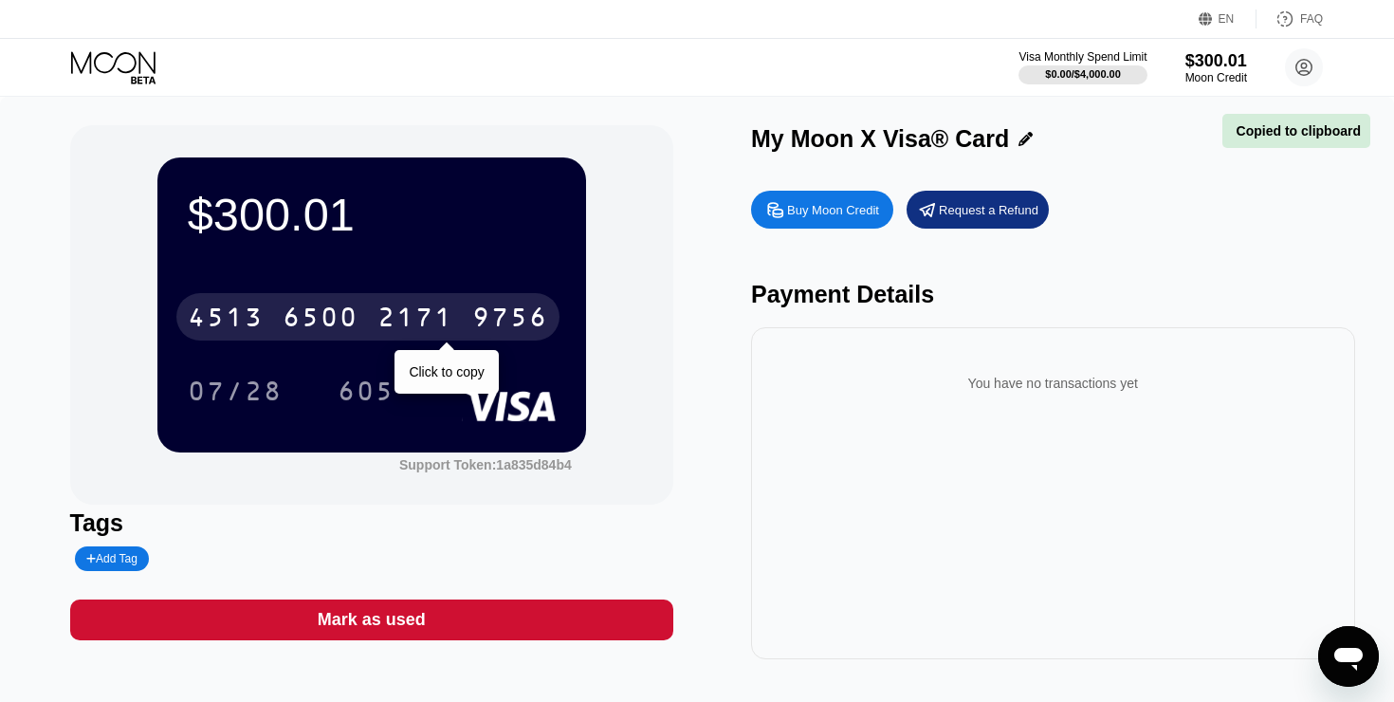
click at [437, 312] on div "2171" at bounding box center [415, 319] width 76 height 30
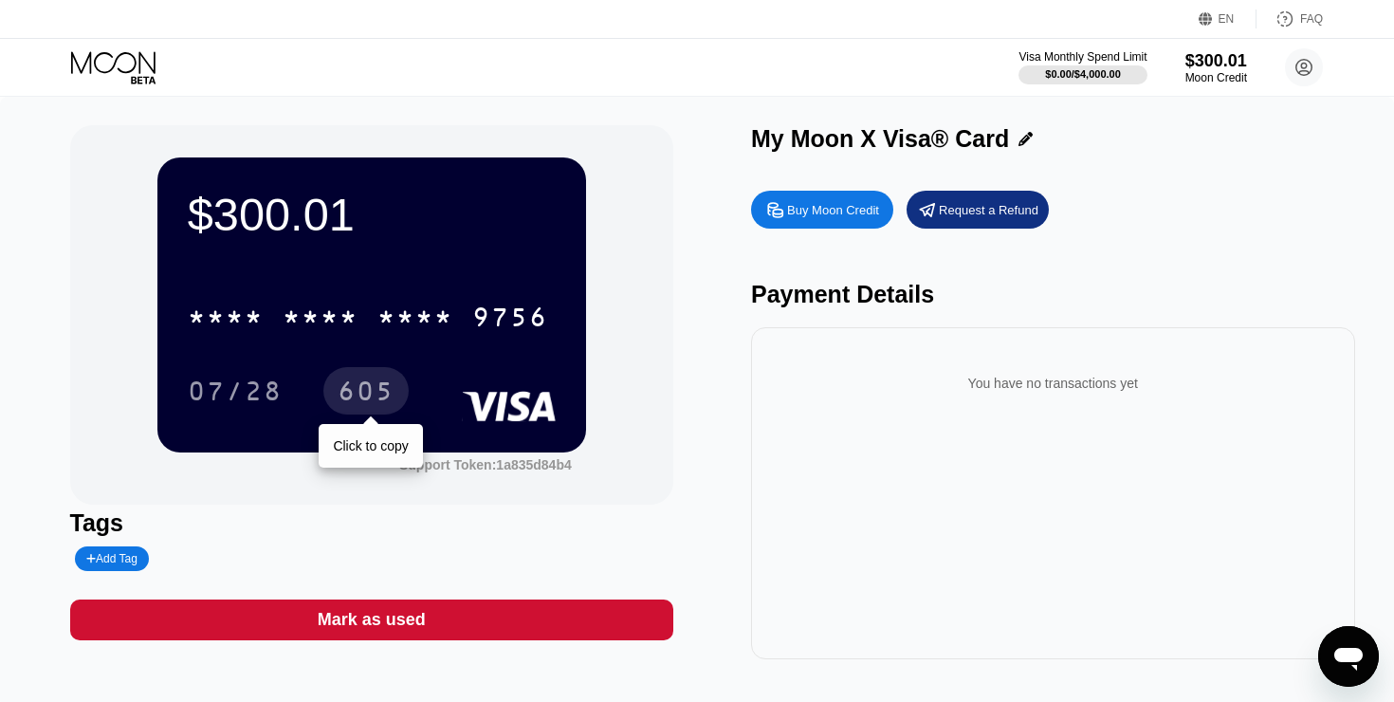
click at [359, 393] on div "605" at bounding box center [366, 393] width 57 height 30
click at [131, 51] on icon at bounding box center [115, 67] width 88 height 33
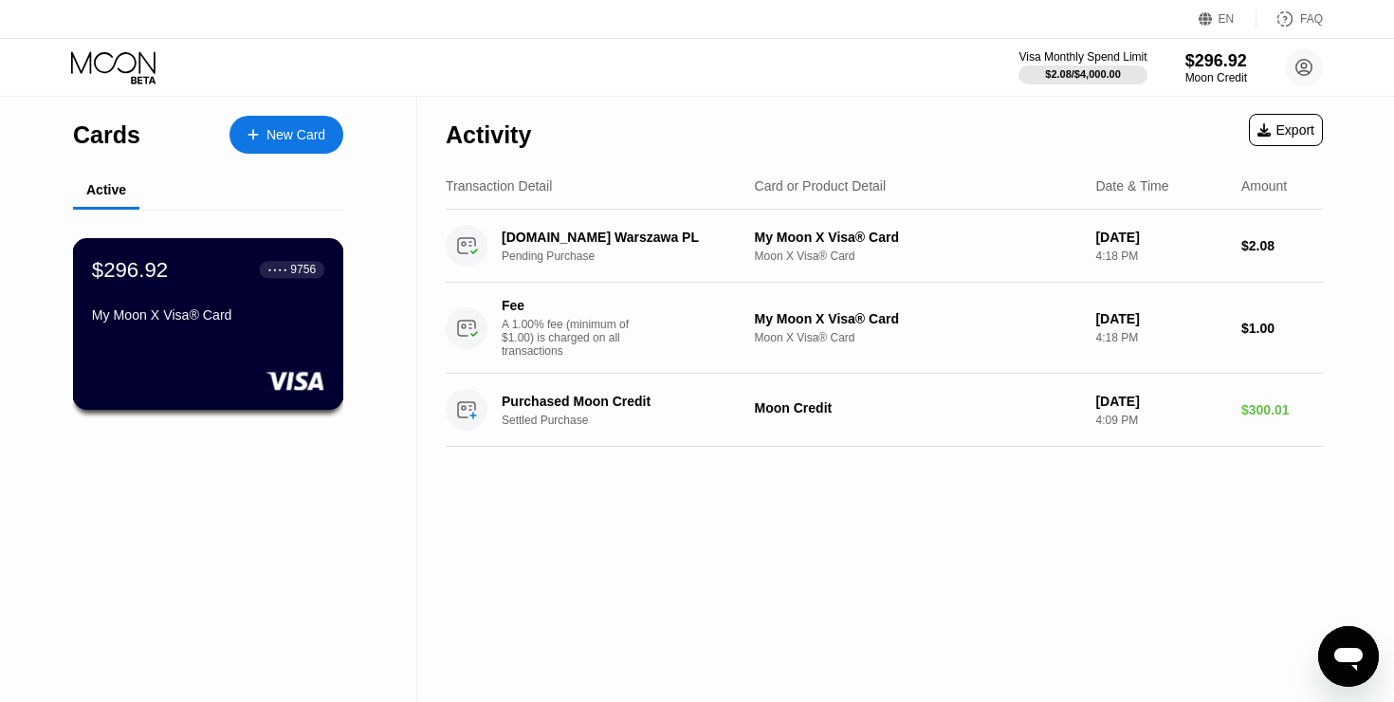
click at [265, 338] on div "$296.92 ● ● ● ● 9756 My Moon X Visa® Card" at bounding box center [208, 324] width 271 height 172
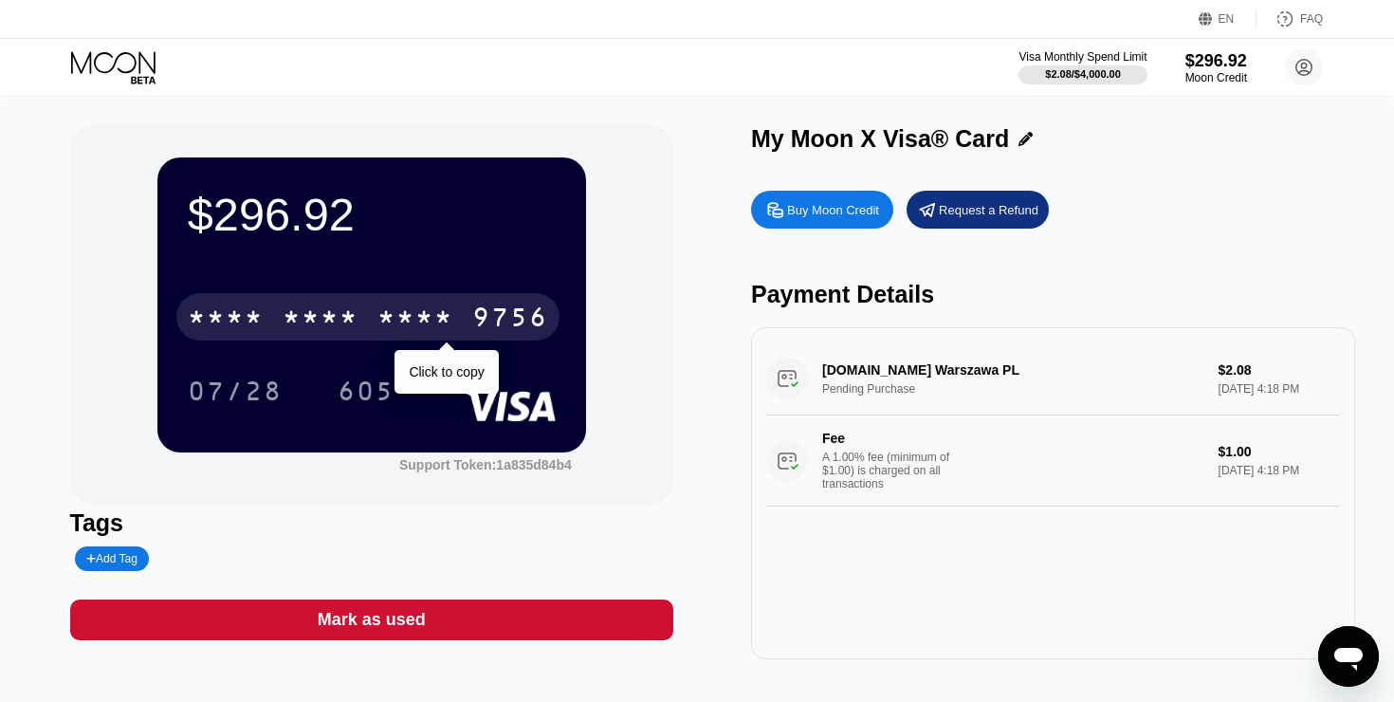
click at [415, 340] on div "* * * * * * * * * * * * 9756" at bounding box center [367, 316] width 383 height 47
click at [411, 329] on div "2171" at bounding box center [415, 319] width 76 height 30
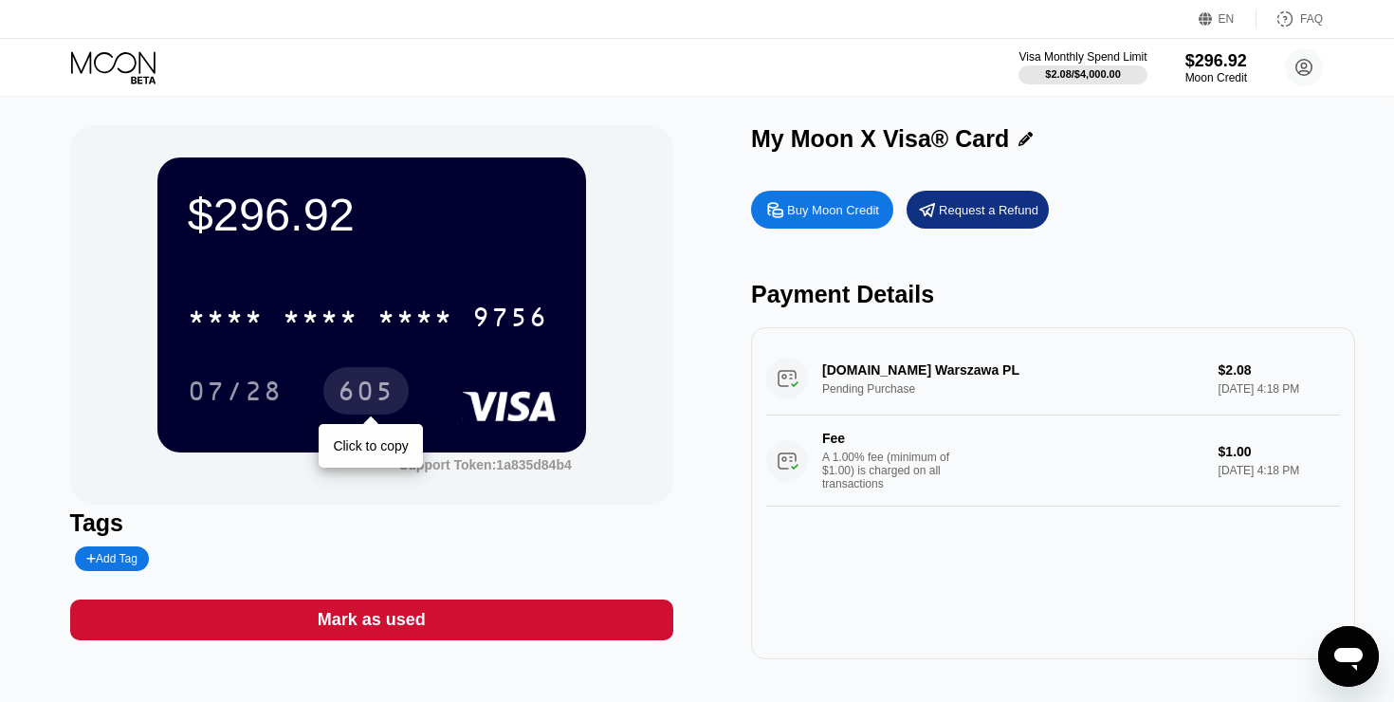
click at [360, 387] on div "605" at bounding box center [366, 393] width 57 height 30
